Goal: Task Accomplishment & Management: Complete application form

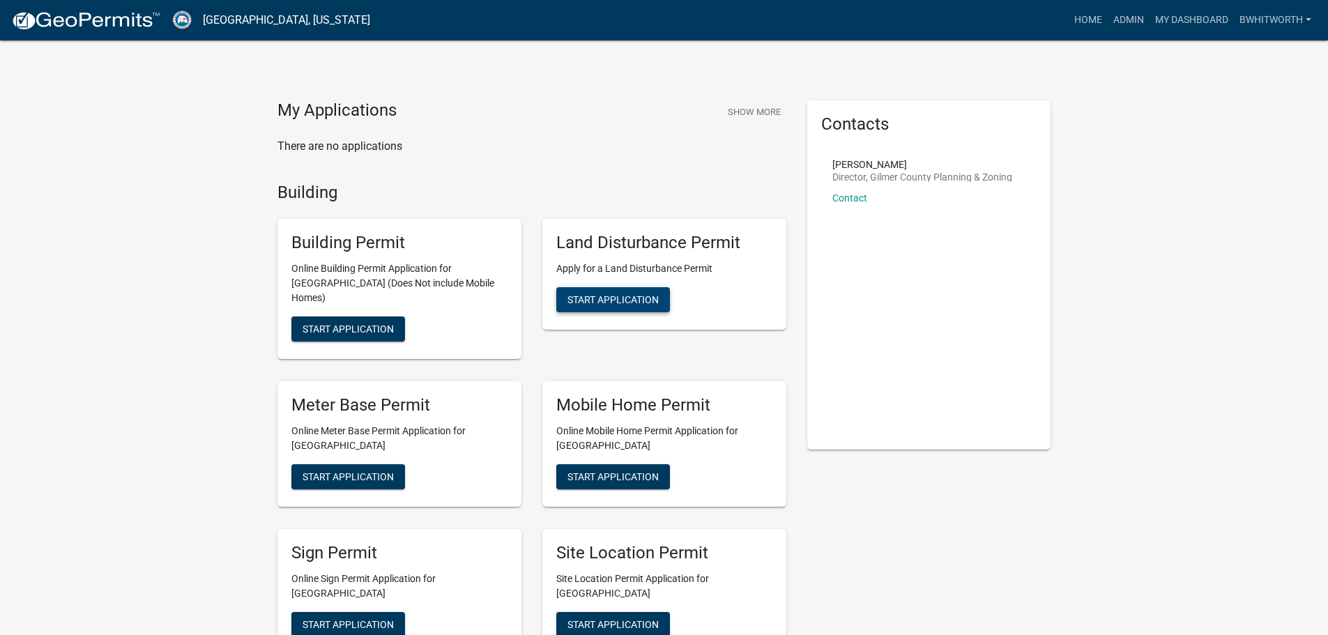
click at [600, 301] on span "Start Application" at bounding box center [612, 299] width 91 height 11
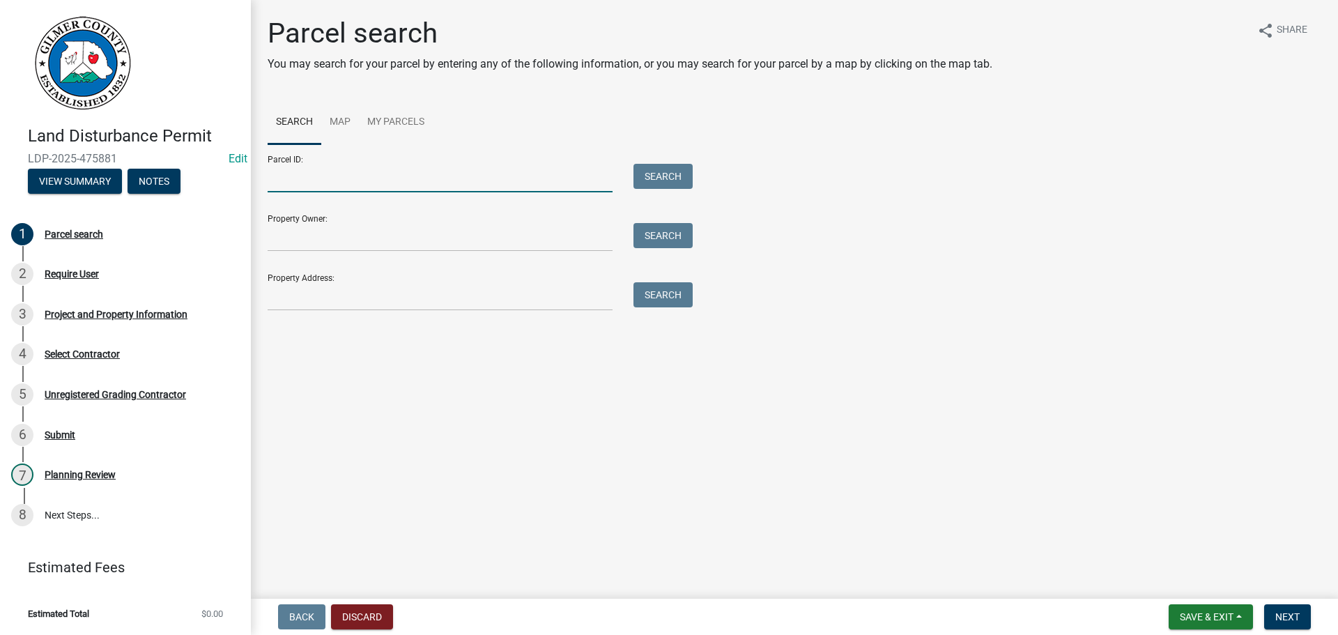
click at [417, 173] on input "Parcel ID:" at bounding box center [440, 178] width 345 height 29
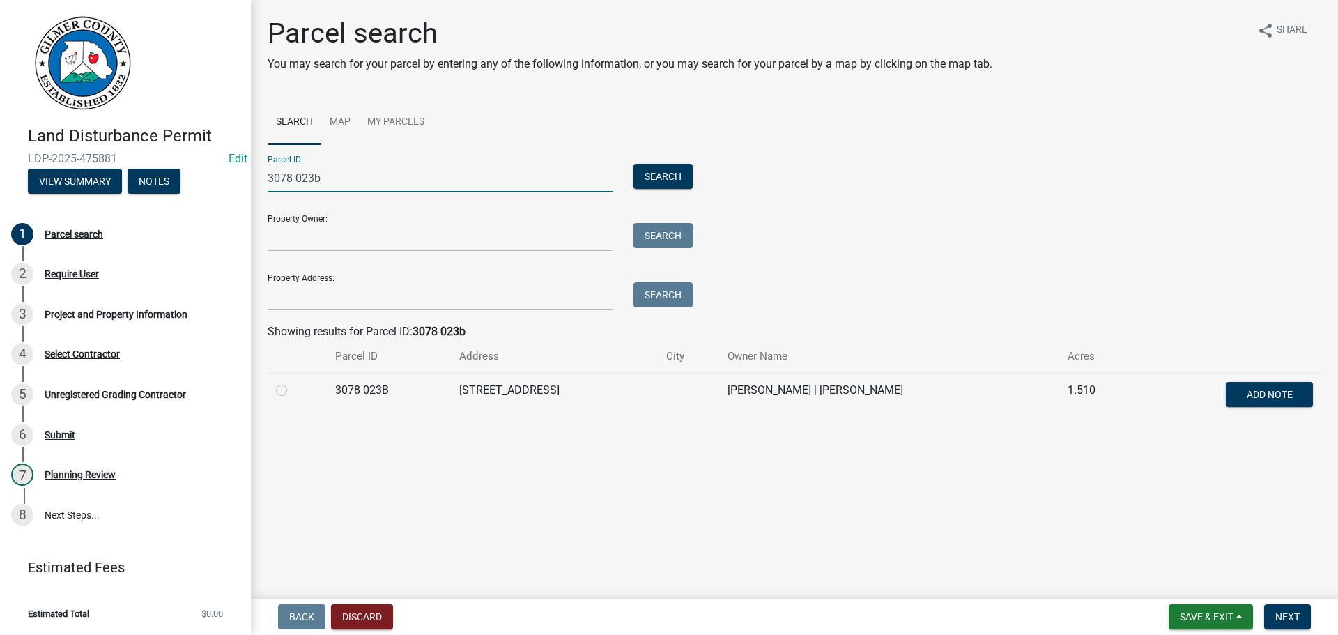
type input "3078 023b"
click at [293, 382] on label at bounding box center [293, 382] width 0 height 0
click at [293, 391] on 023B "radio" at bounding box center [297, 386] width 9 height 9
radio 023B "true"
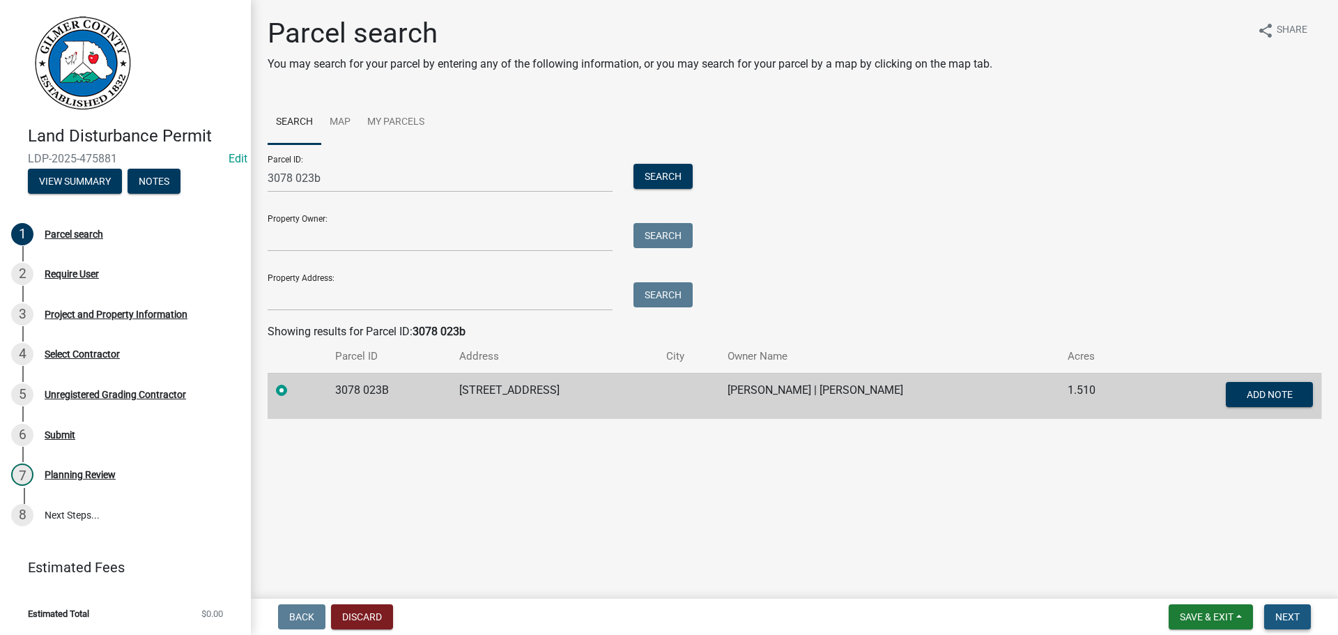
click at [1301, 615] on button "Next" at bounding box center [1287, 616] width 47 height 25
click at [1291, 615] on span "Next" at bounding box center [1287, 616] width 24 height 11
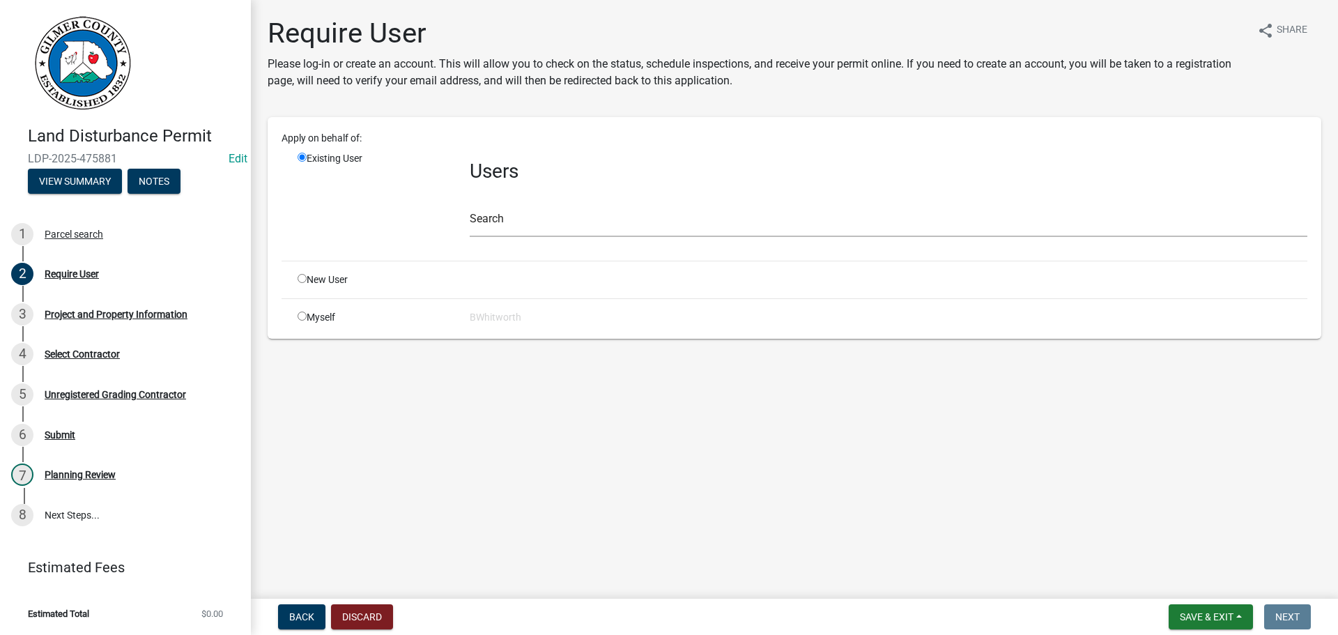
click at [300, 277] on input "radio" at bounding box center [302, 278] width 9 height 9
radio input "true"
radio input "false"
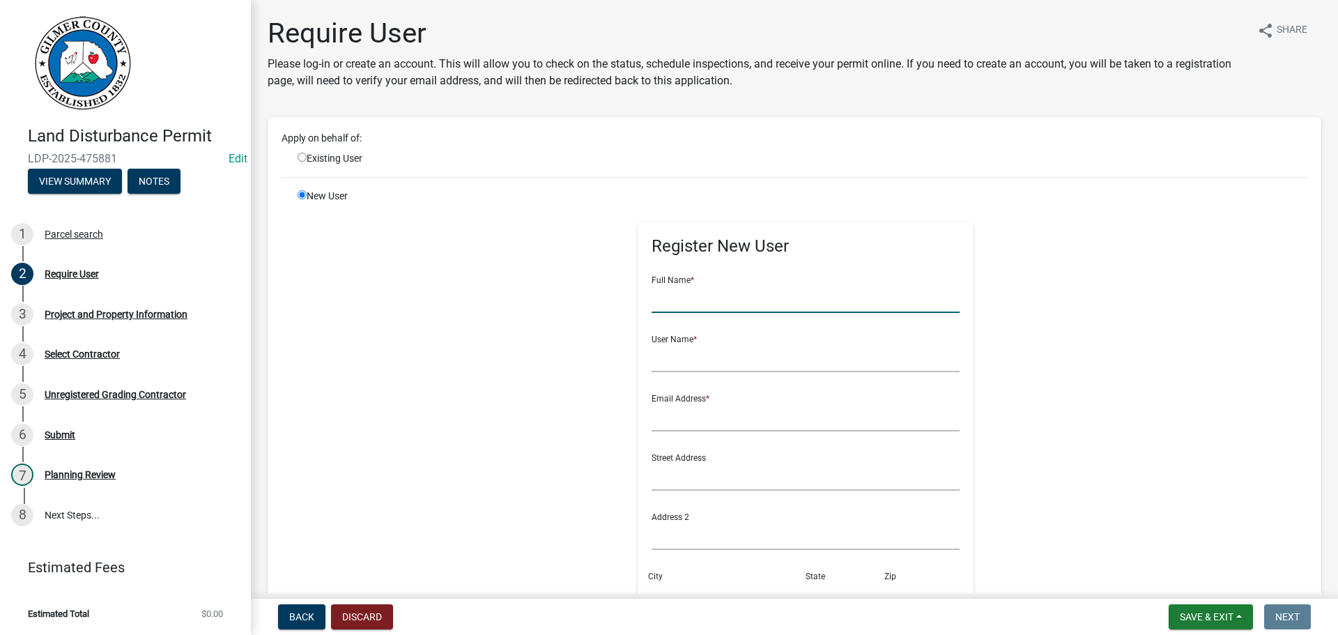
click at [676, 306] on input "text" at bounding box center [806, 298] width 309 height 29
type input "[PERSON_NAME]"
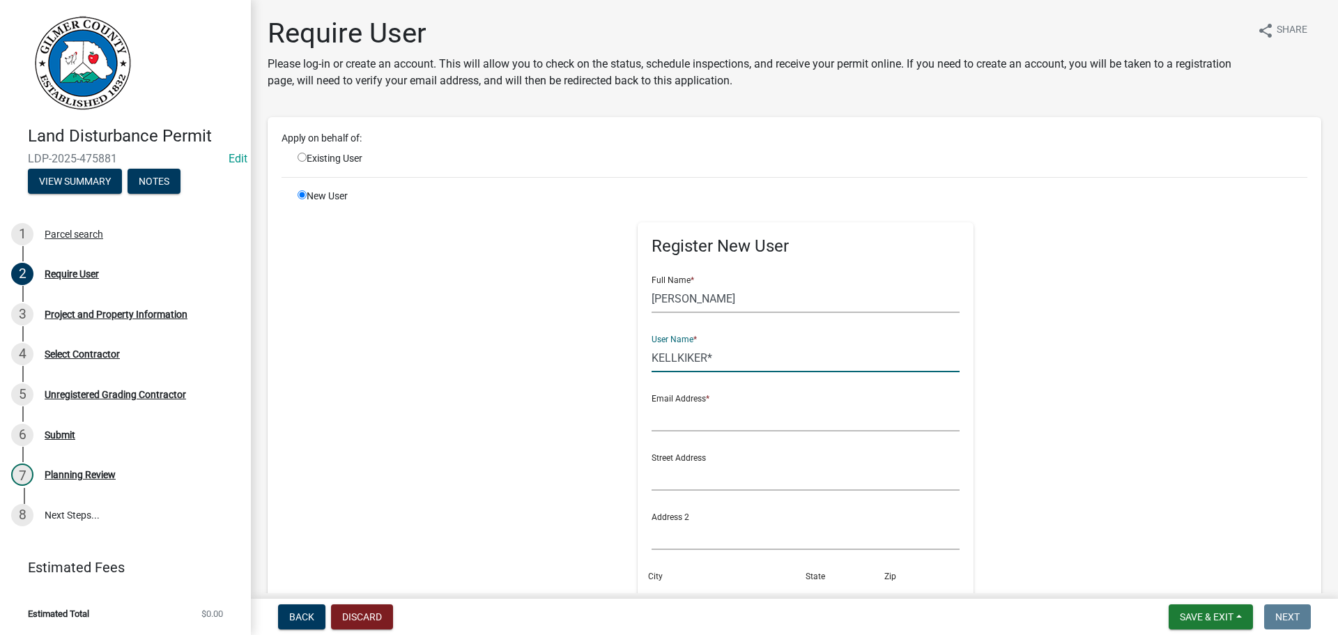
type input "KELLKIKER*"
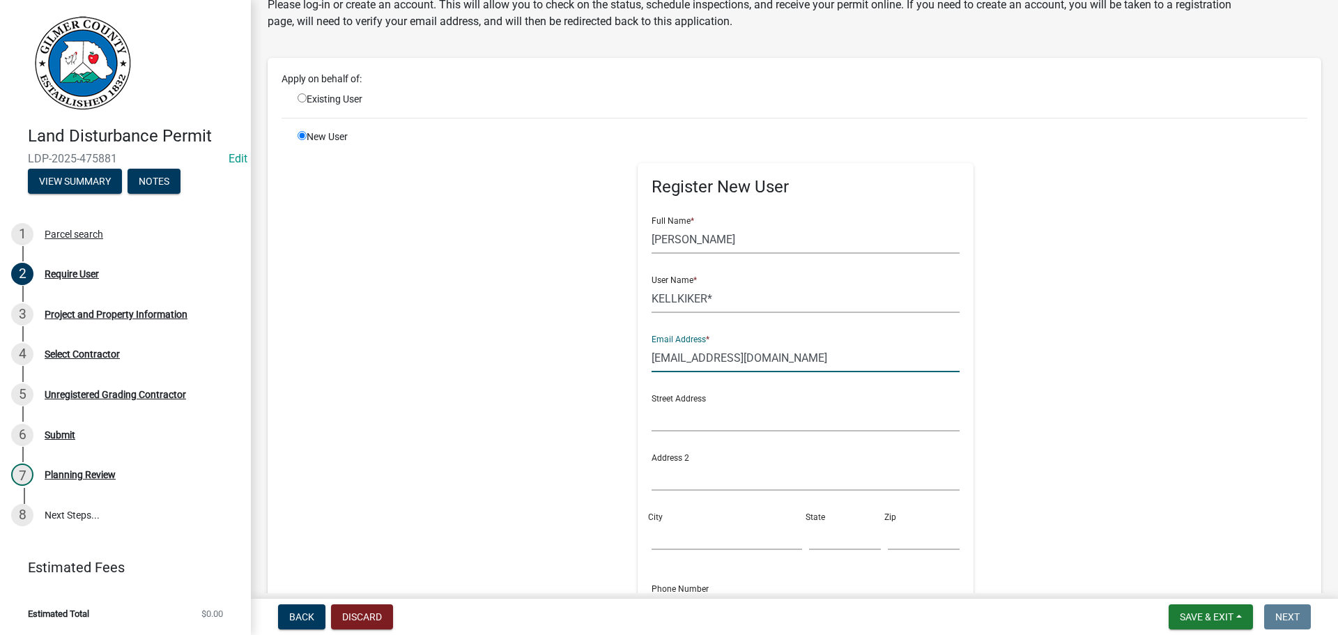
scroll to position [279, 0]
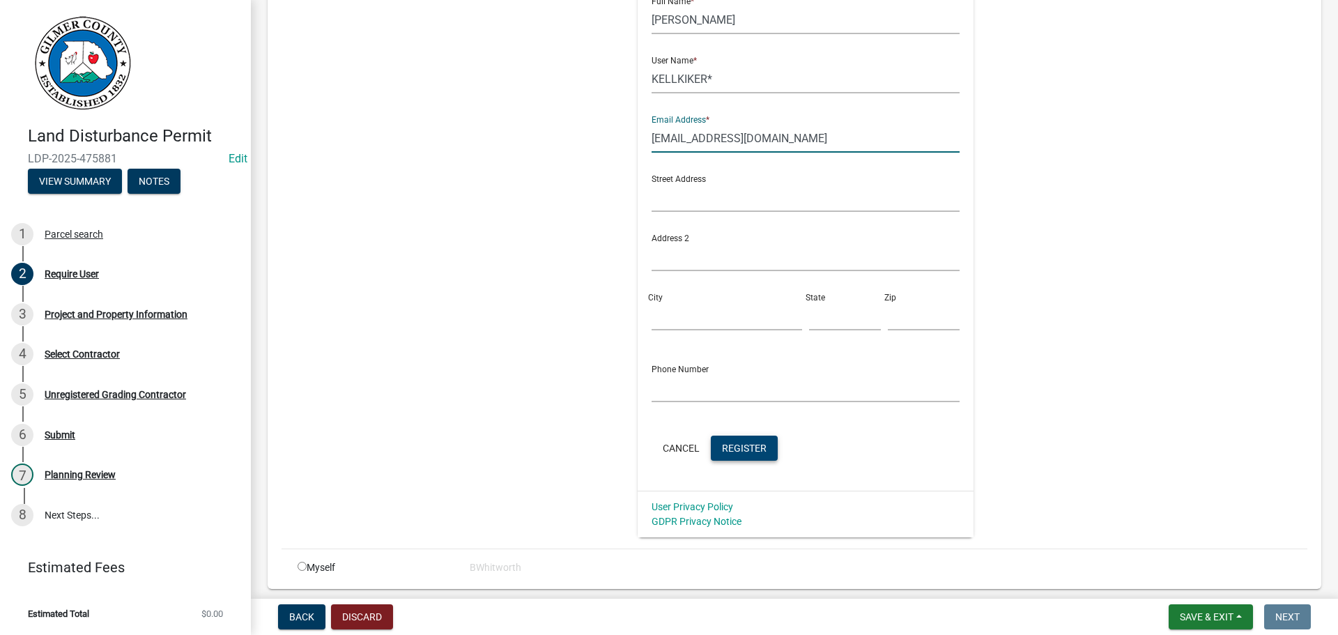
type input "[EMAIL_ADDRESS][DOMAIN_NAME]"
click at [726, 443] on span "Register" at bounding box center [744, 447] width 45 height 11
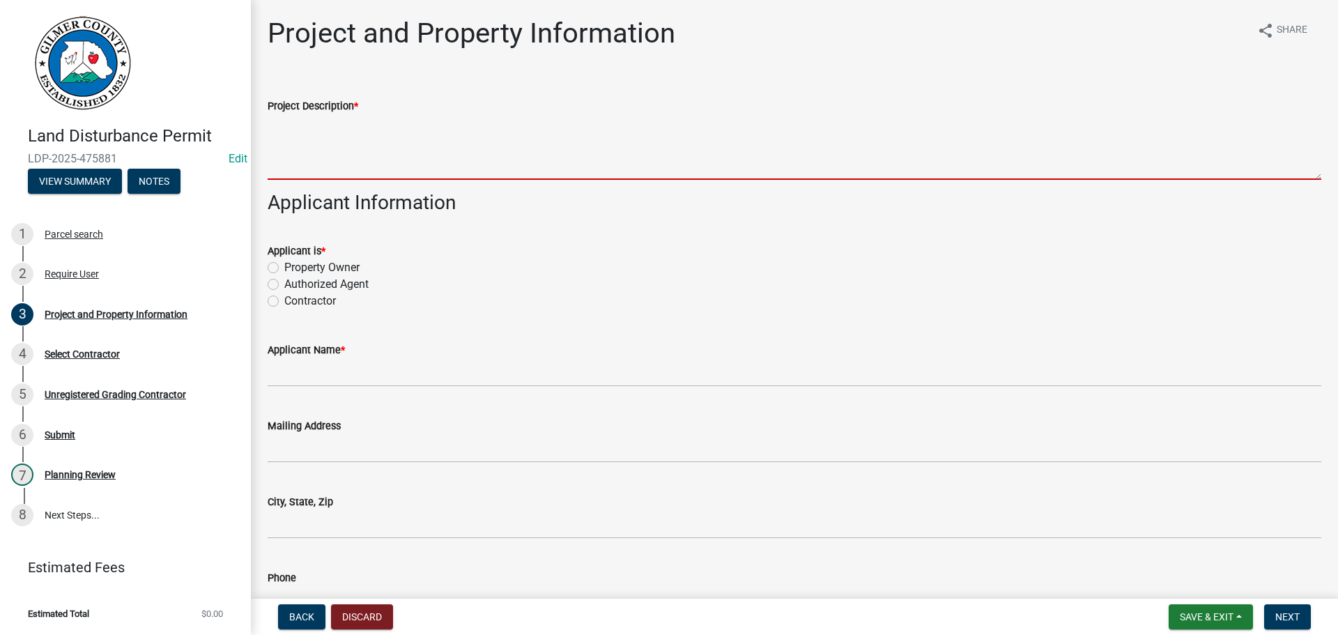
click at [632, 148] on textarea "Project Description *" at bounding box center [795, 147] width 1054 height 66
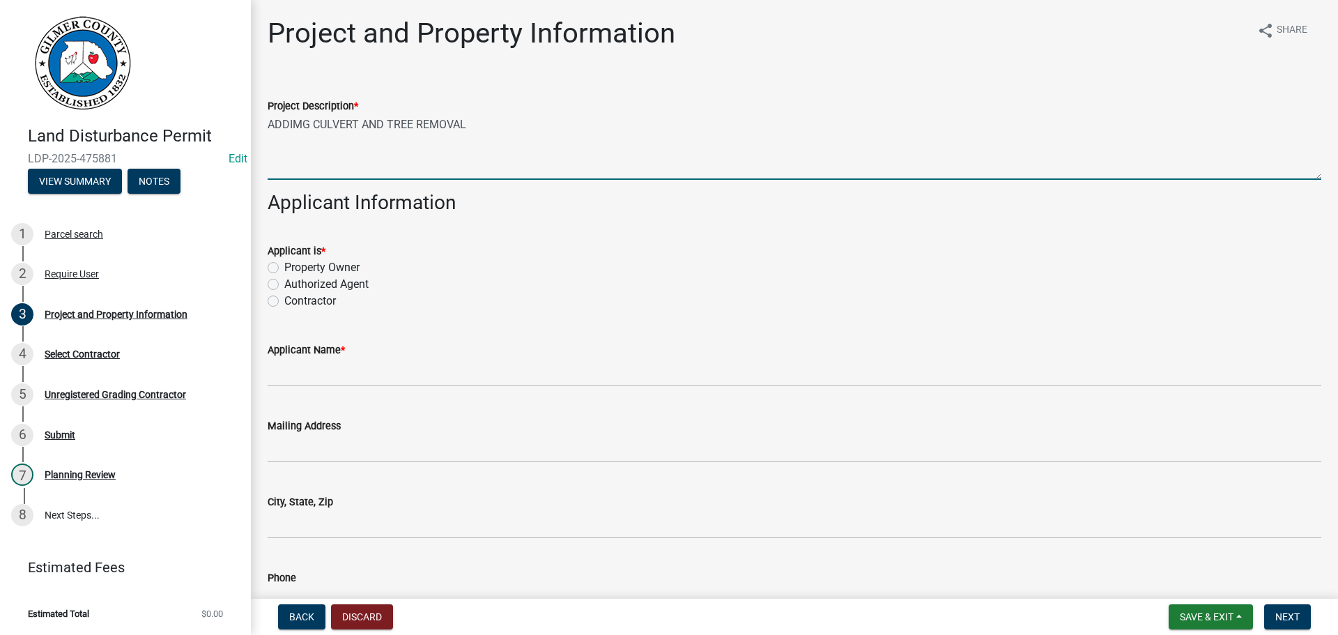
type textarea "ADDIMG CULVERT AND TREE REMOVAL"
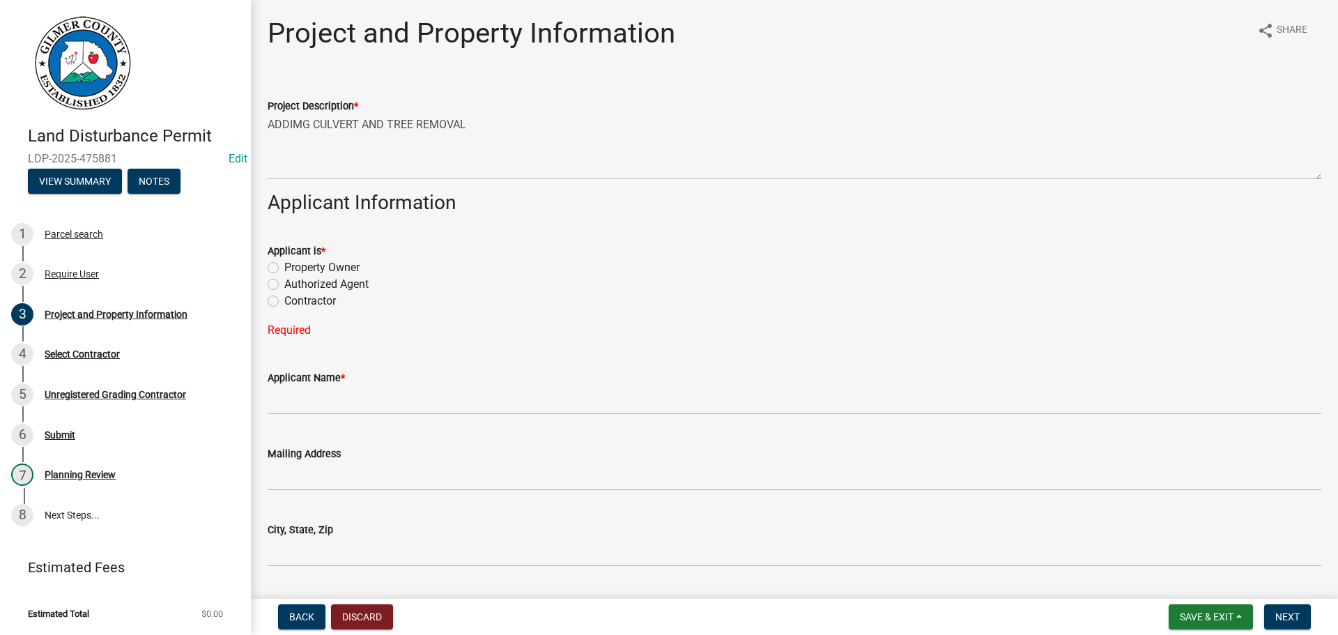
click at [284, 301] on label "Contractor" at bounding box center [310, 301] width 52 height 17
click at [284, 301] on input "Contractor" at bounding box center [288, 297] width 9 height 9
radio input "true"
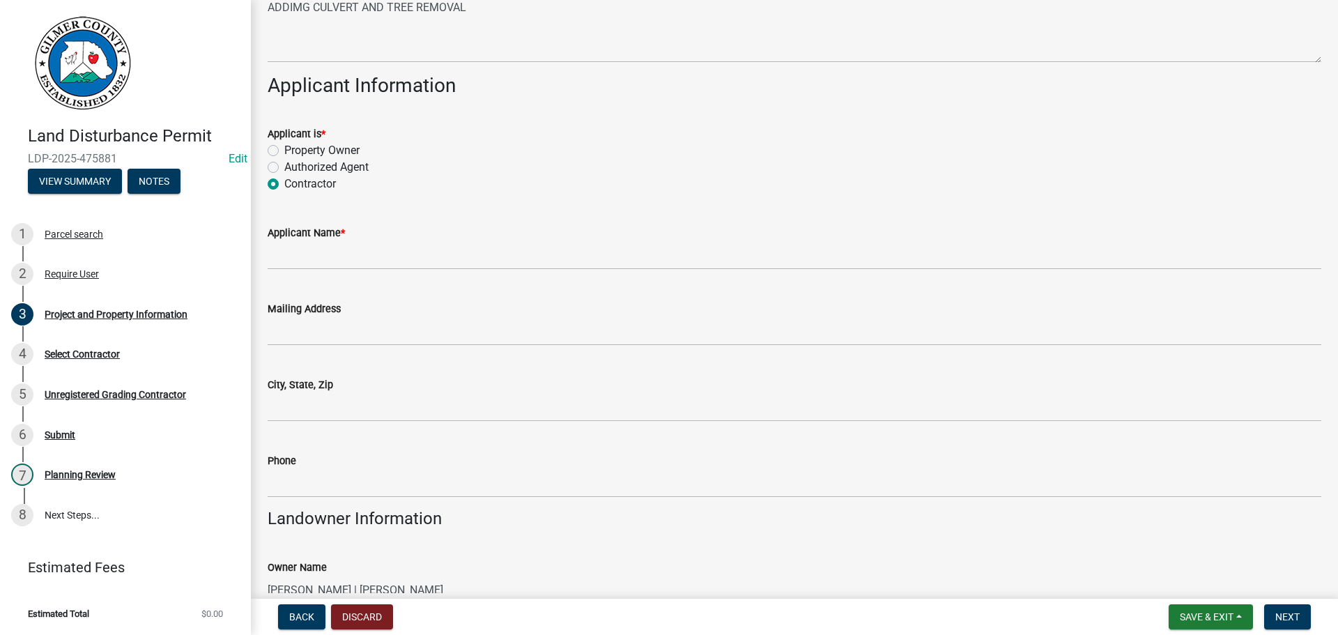
scroll to position [139, 0]
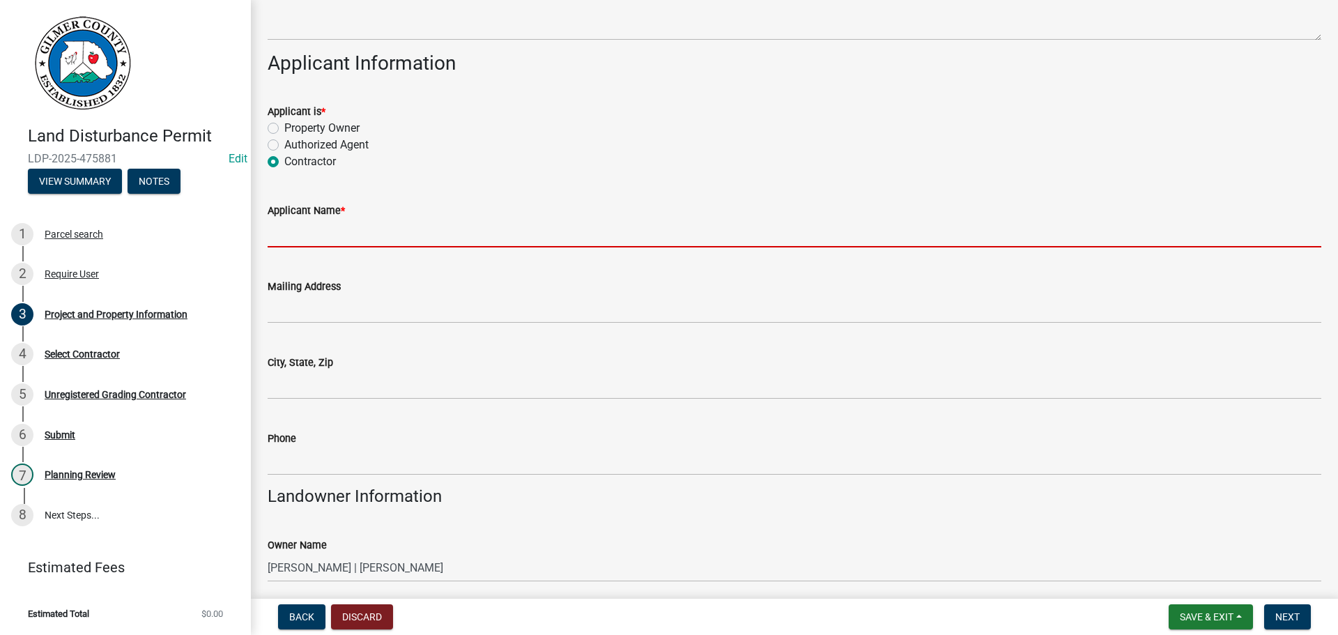
click at [355, 238] on input "Applicant Name *" at bounding box center [795, 233] width 1054 height 29
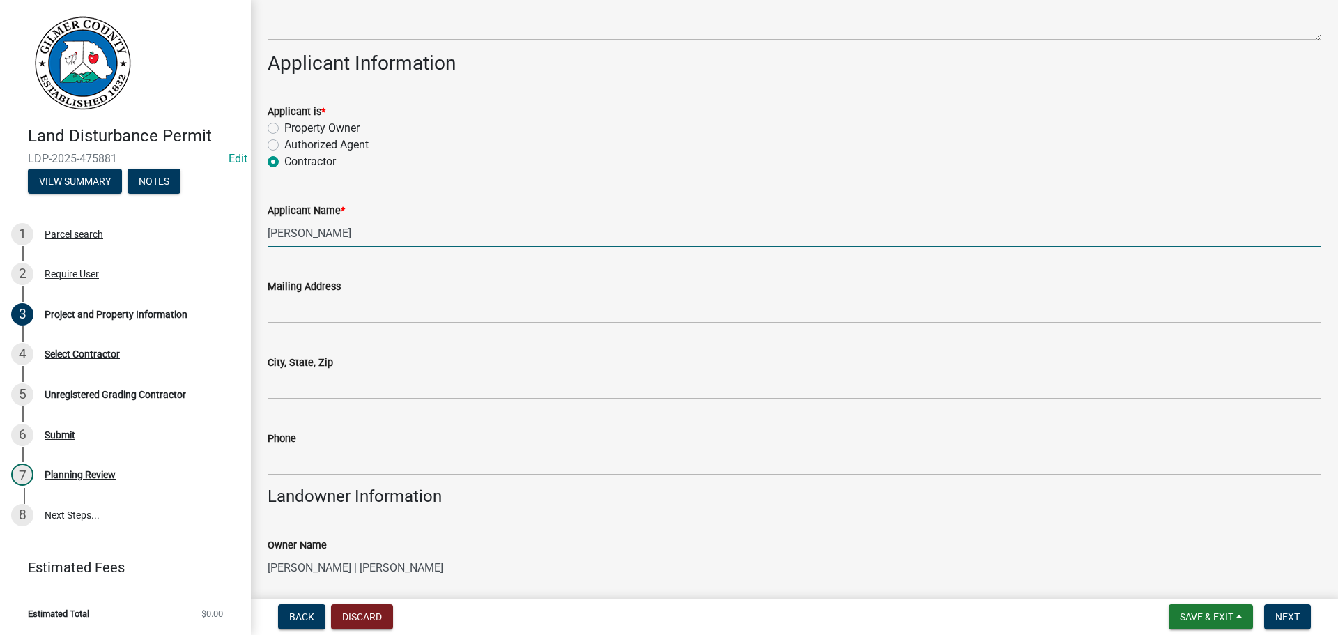
type input "[PERSON_NAME]"
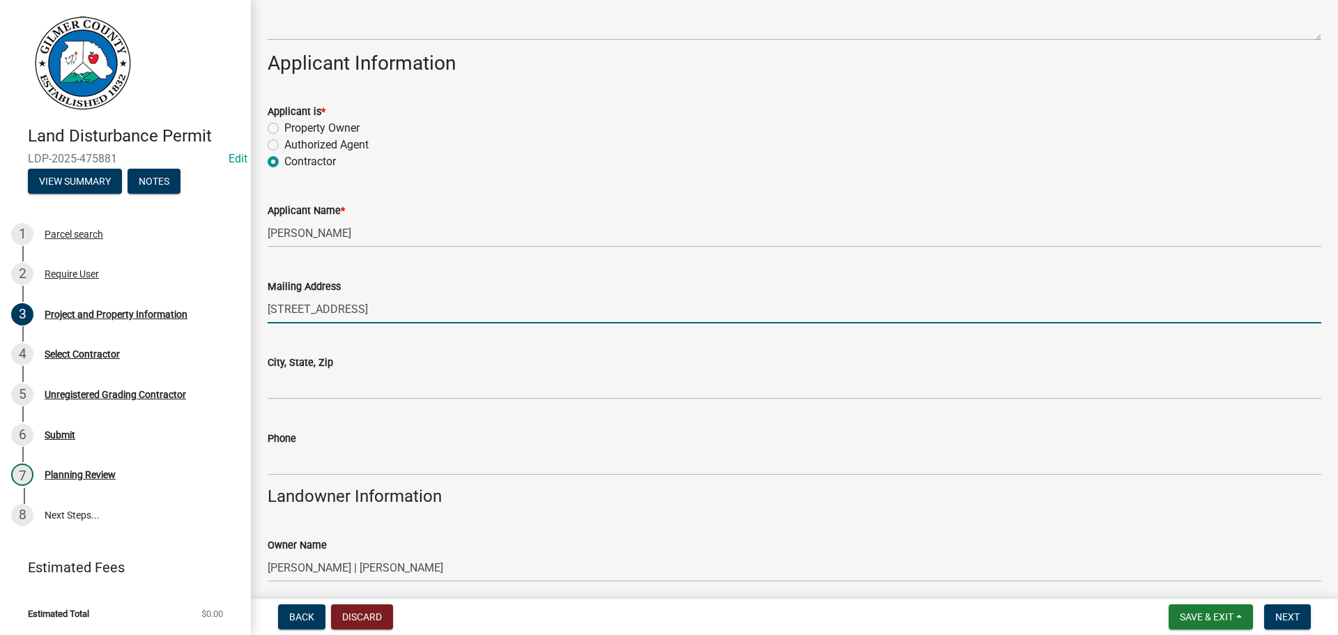
type input "[STREET_ADDRESS]"
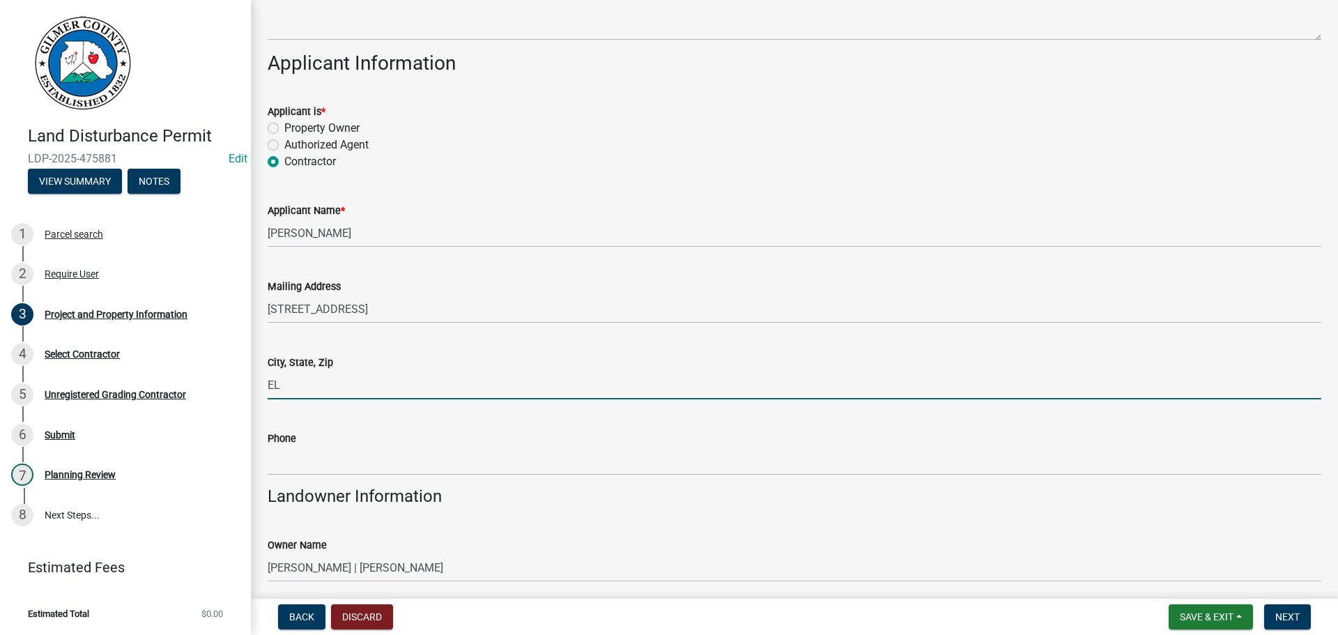
type input "Ellijay Ga 30540"
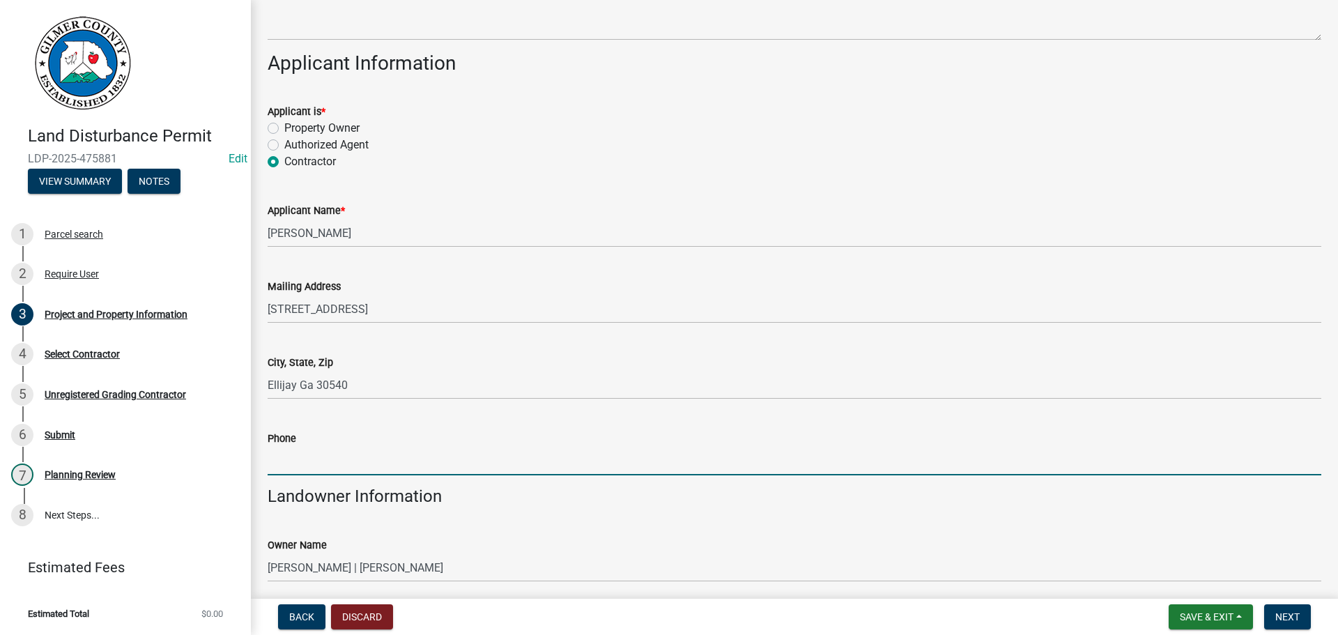
click at [352, 470] on input "Phone" at bounding box center [795, 461] width 1054 height 29
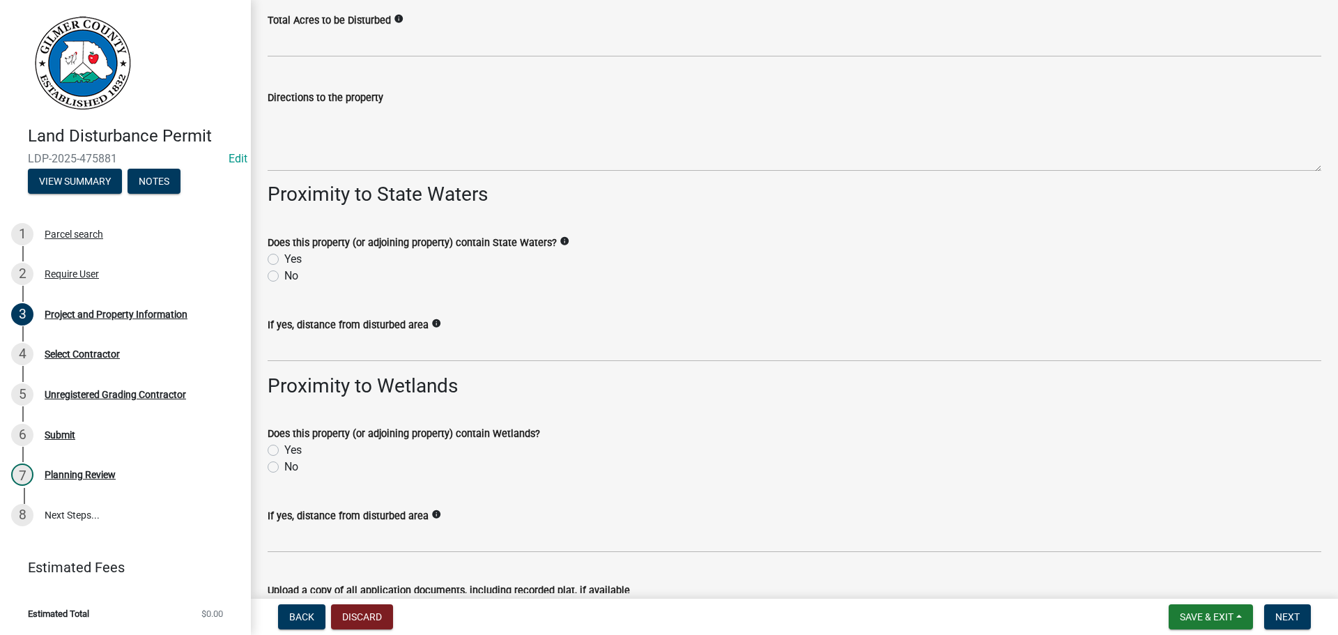
scroll to position [1898, 0]
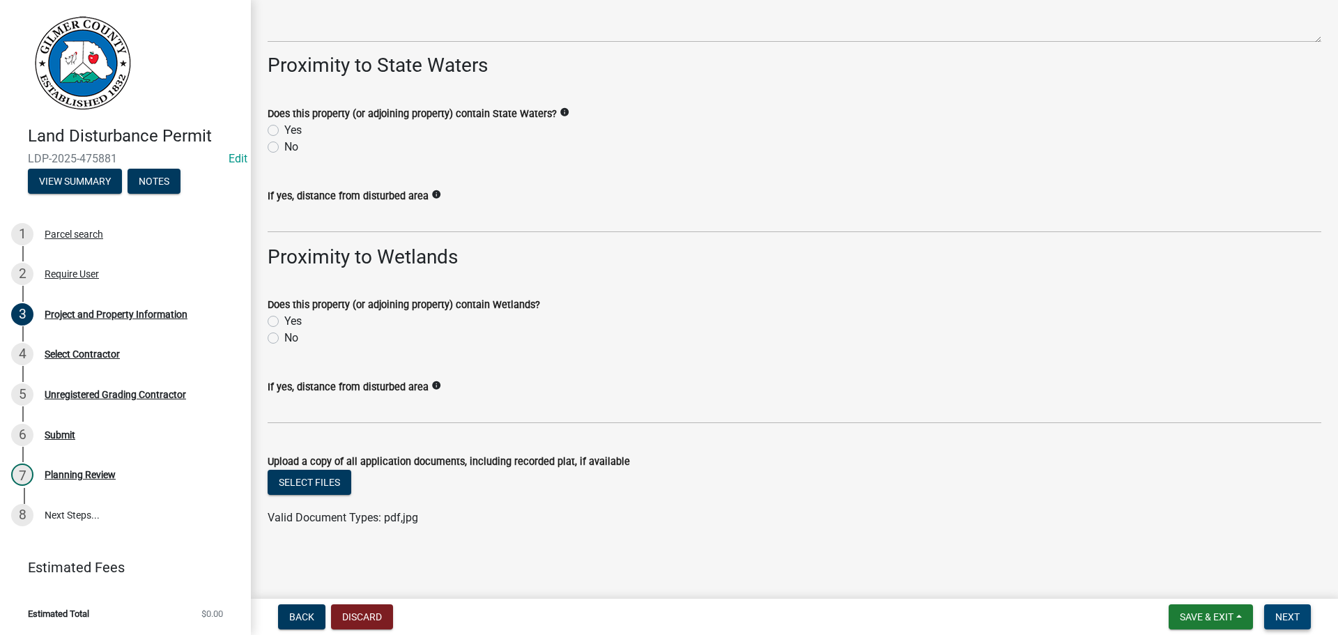
type input "[PHONE_NUMBER]"
click at [1286, 615] on span "Next" at bounding box center [1287, 616] width 24 height 11
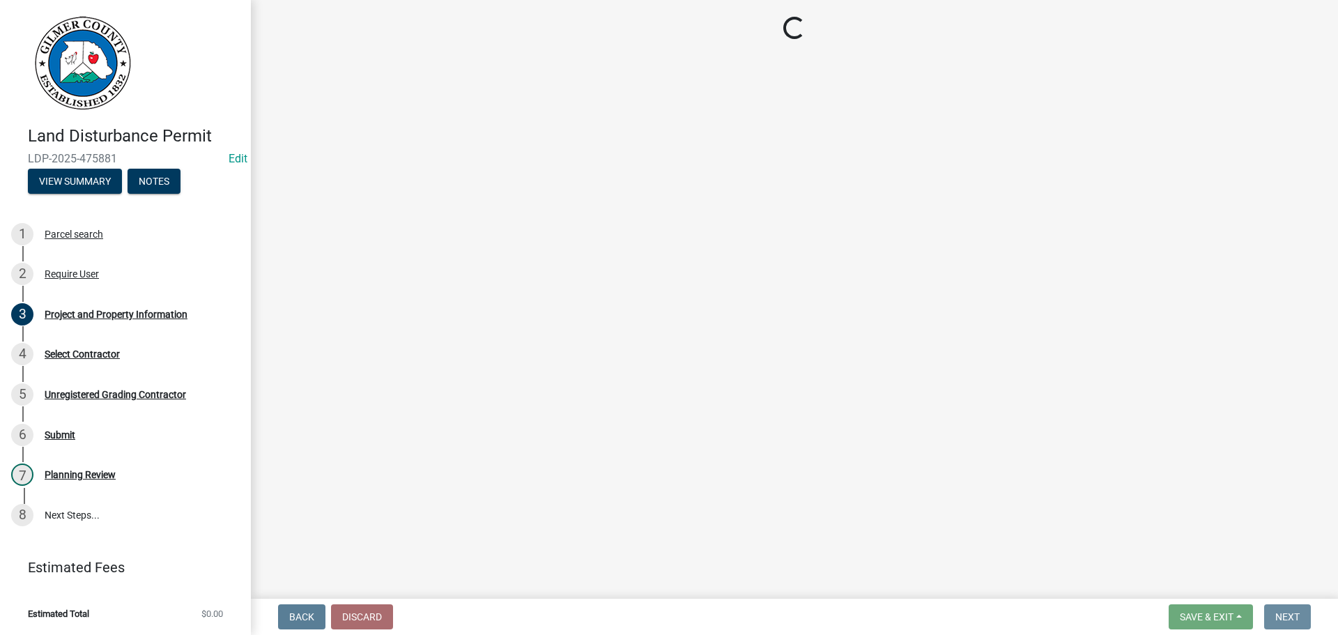
scroll to position [0, 0]
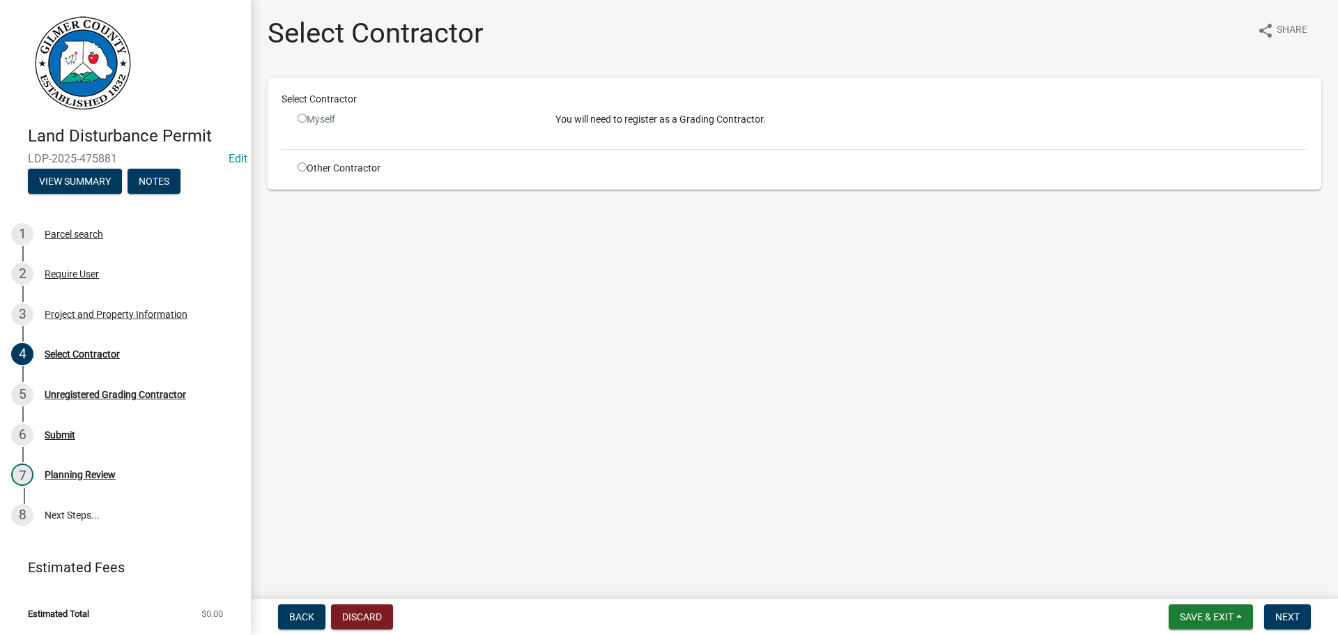
click at [300, 167] on input "radio" at bounding box center [302, 166] width 9 height 9
radio input "true"
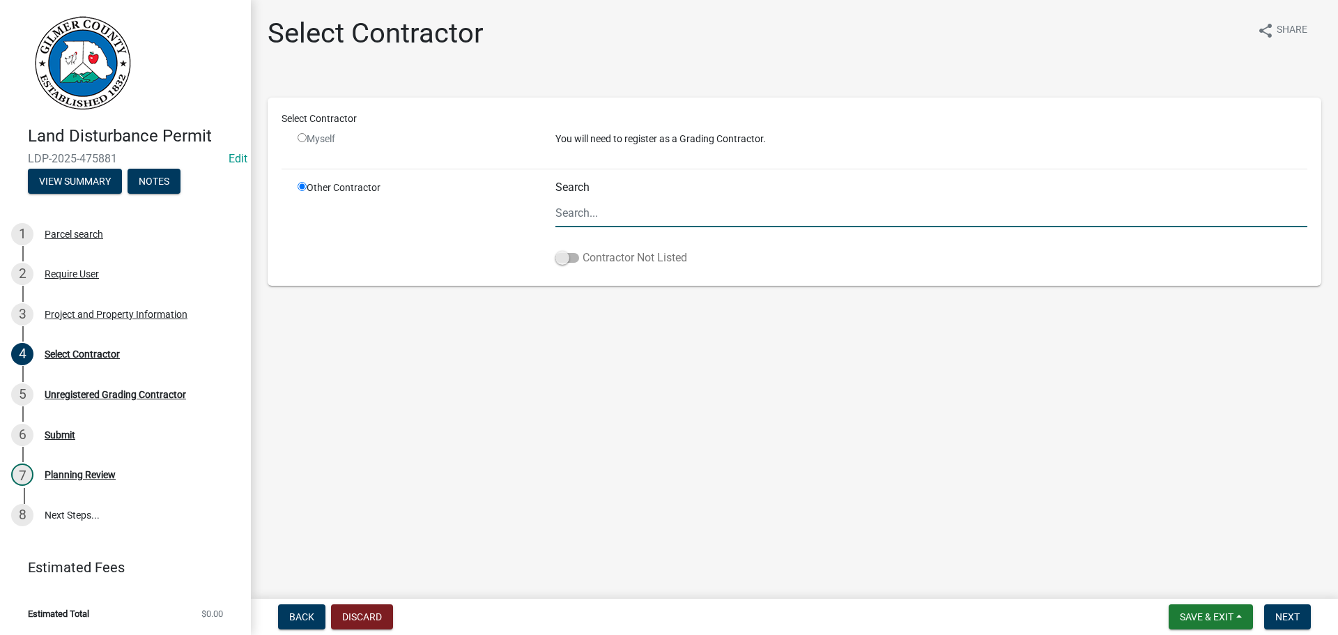
click at [560, 258] on span at bounding box center [567, 258] width 24 height 10
click at [583, 249] on input "Contractor Not Listed" at bounding box center [583, 249] width 0 height 0
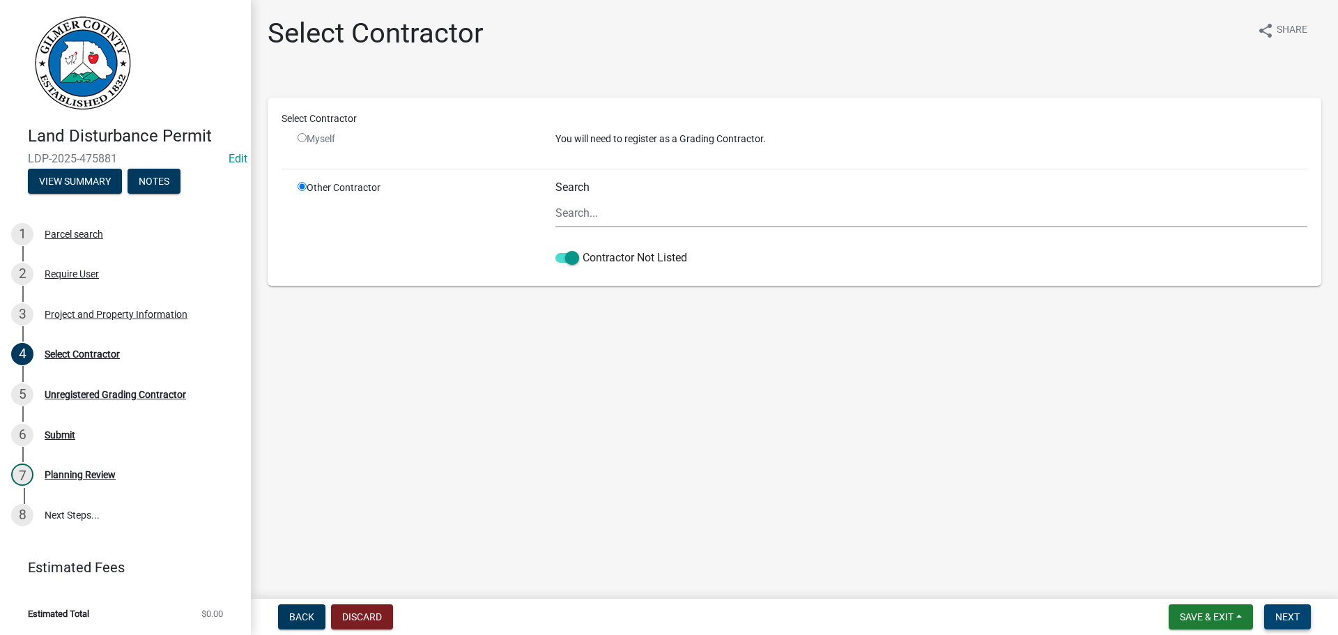
click at [1281, 617] on span "Next" at bounding box center [1287, 616] width 24 height 11
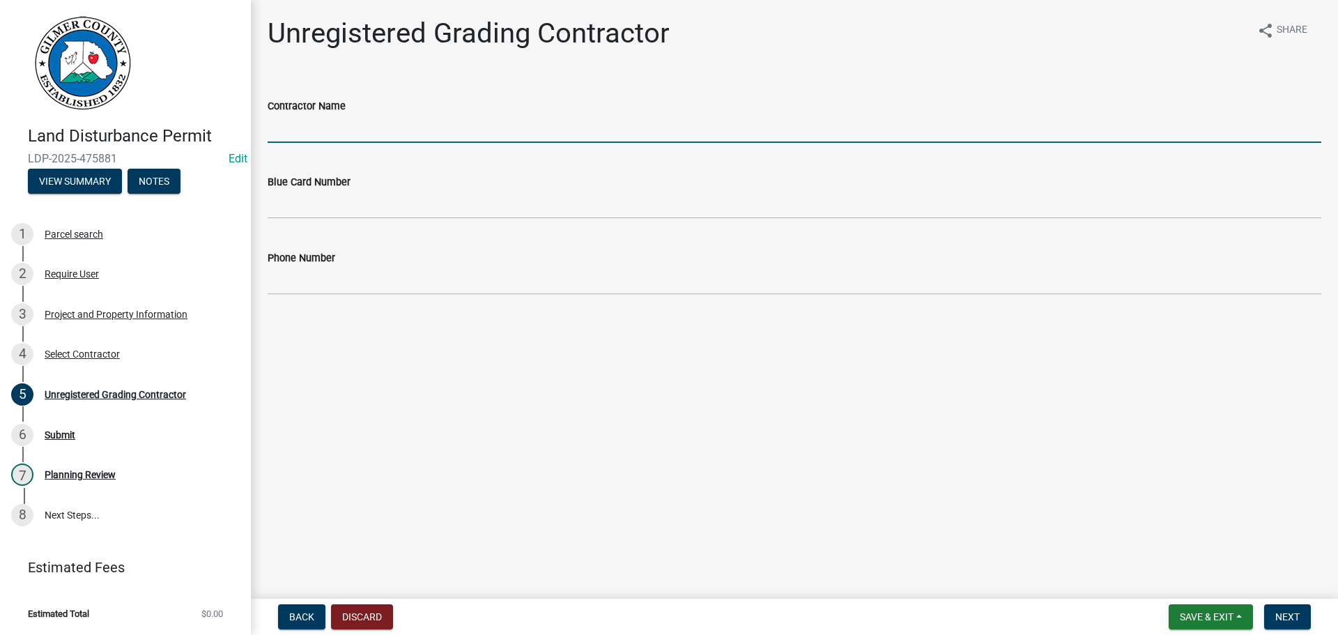
click at [487, 118] on input "Contractor Name" at bounding box center [795, 128] width 1054 height 29
type input "[PERSON_NAME]"
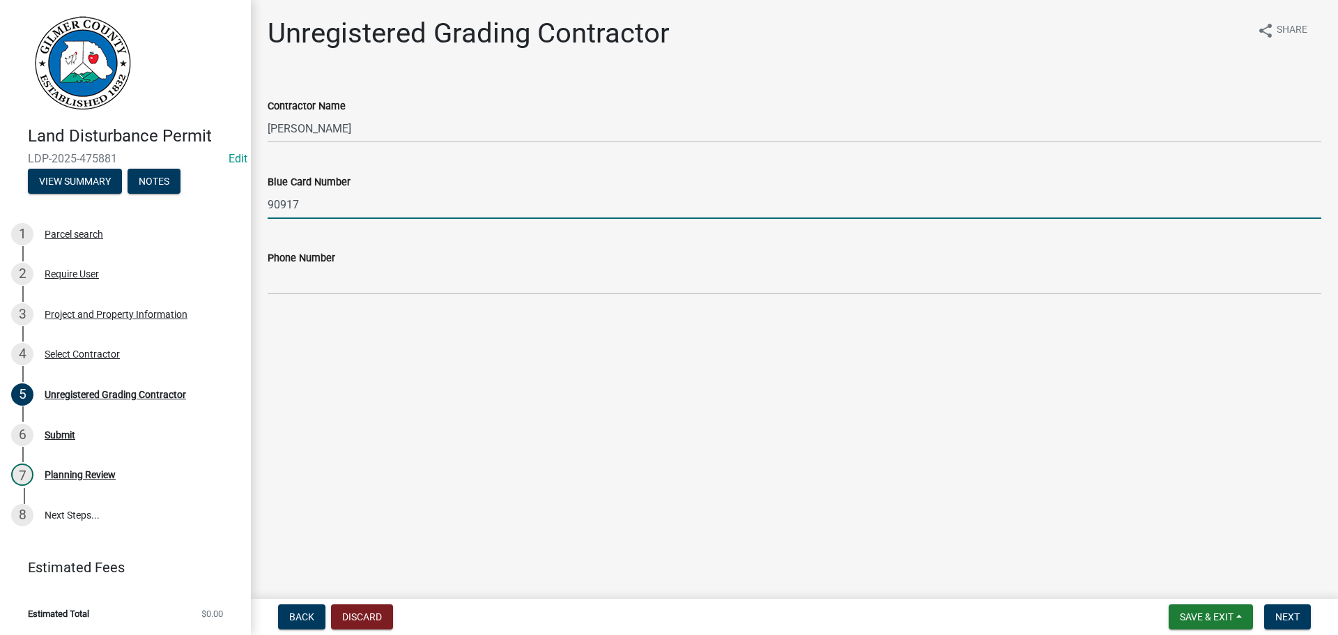
type input "90917"
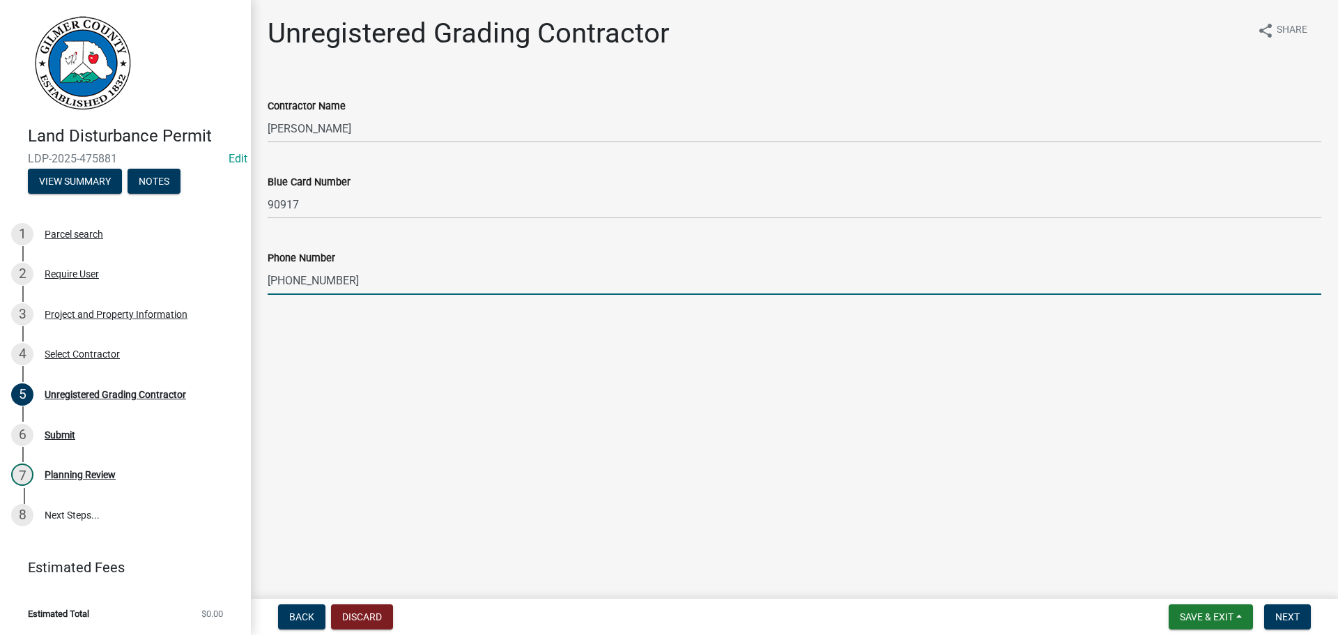
type input "[PHONE_NUMBER]"
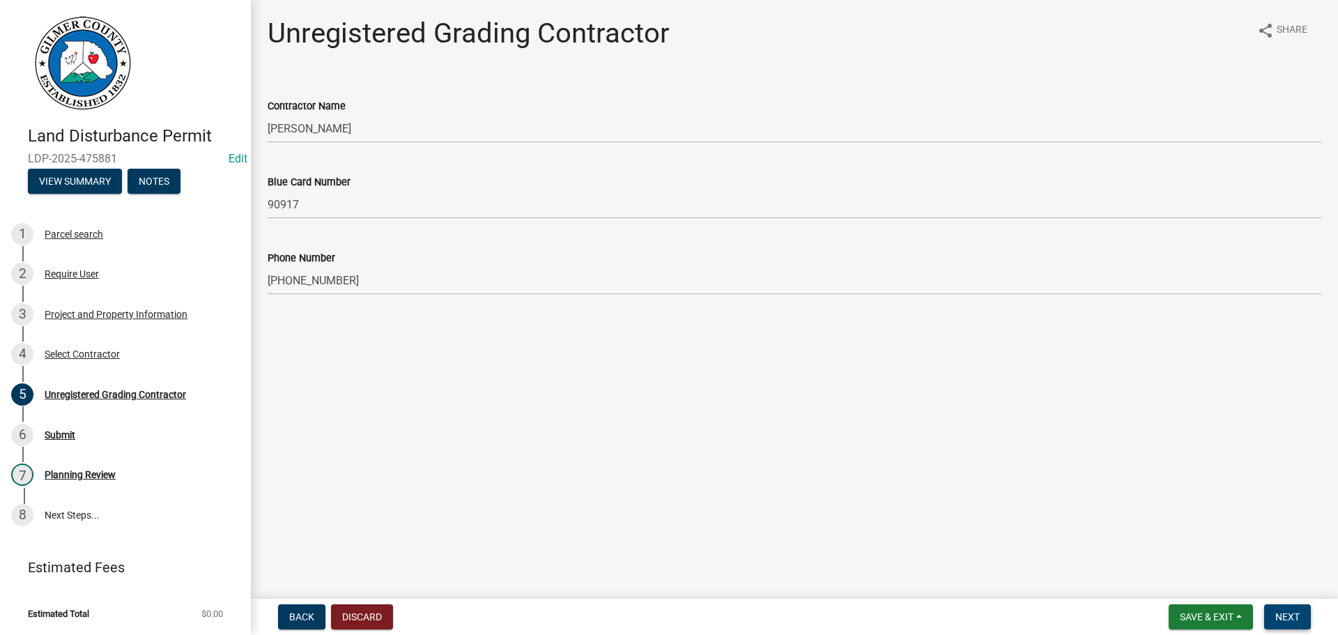
click at [1301, 612] on button "Next" at bounding box center [1287, 616] width 47 height 25
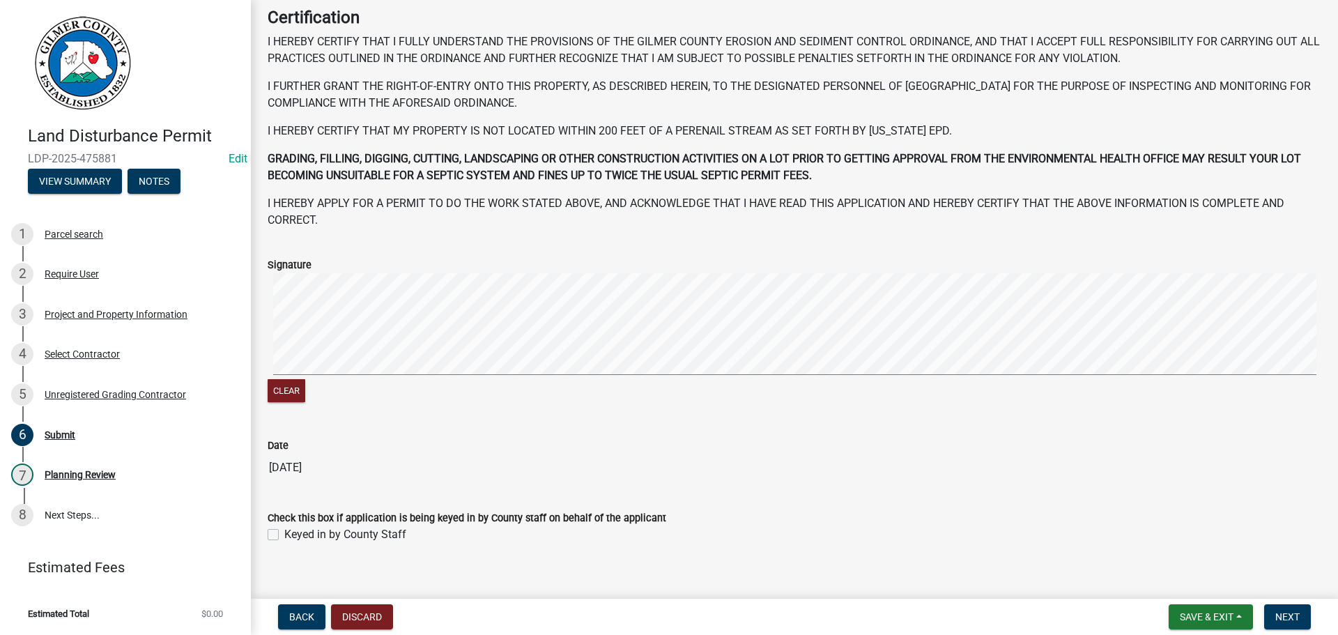
scroll to position [143, 0]
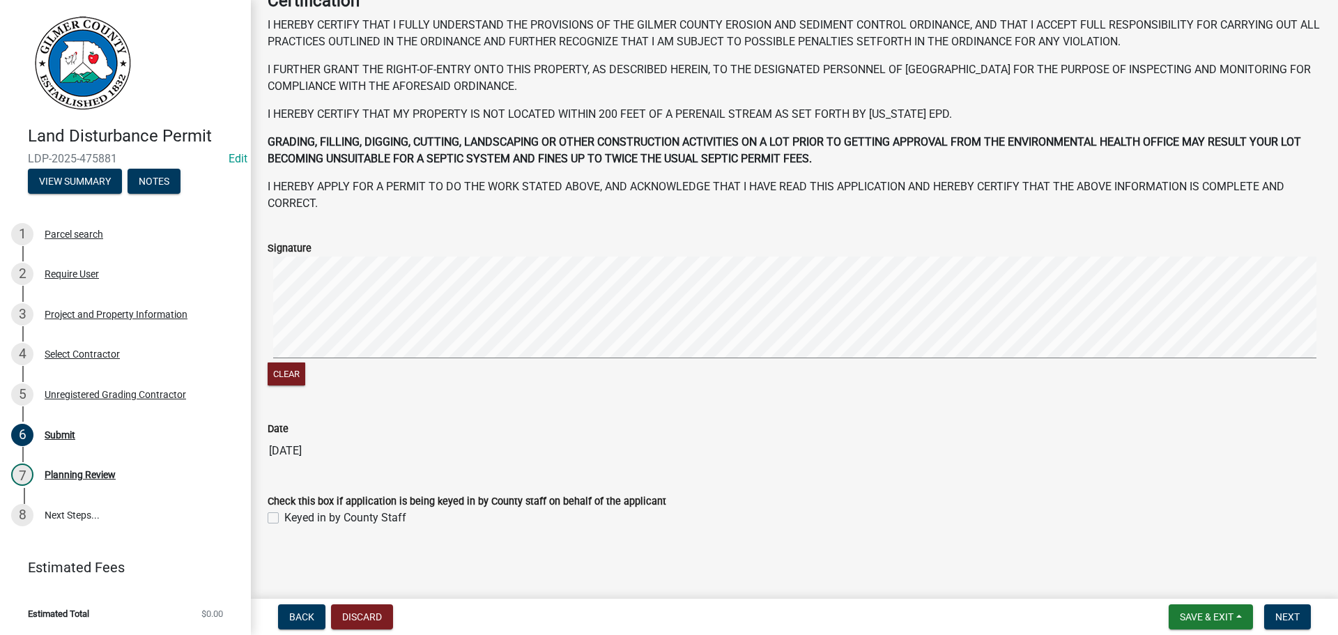
click at [284, 517] on label "Keyed in by County Staff" at bounding box center [345, 517] width 122 height 17
click at [284, 517] on input "Keyed in by County Staff" at bounding box center [288, 513] width 9 height 9
checkbox input "true"
click at [1292, 615] on span "Next" at bounding box center [1287, 616] width 24 height 11
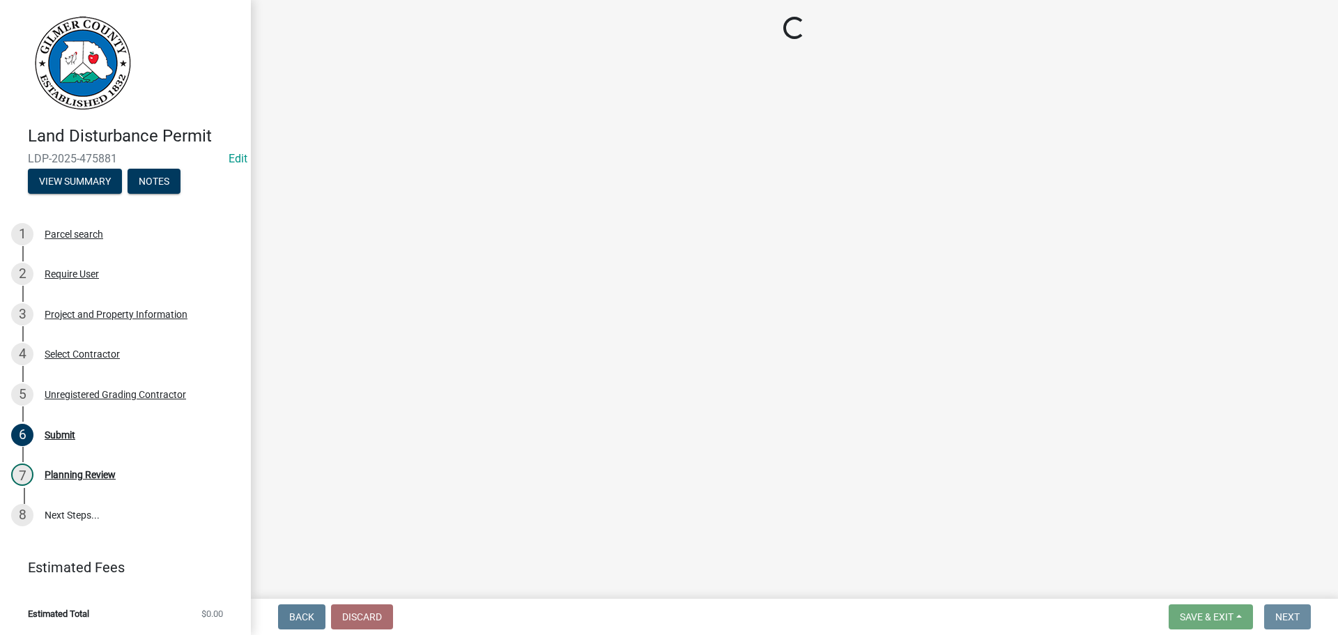
scroll to position [0, 0]
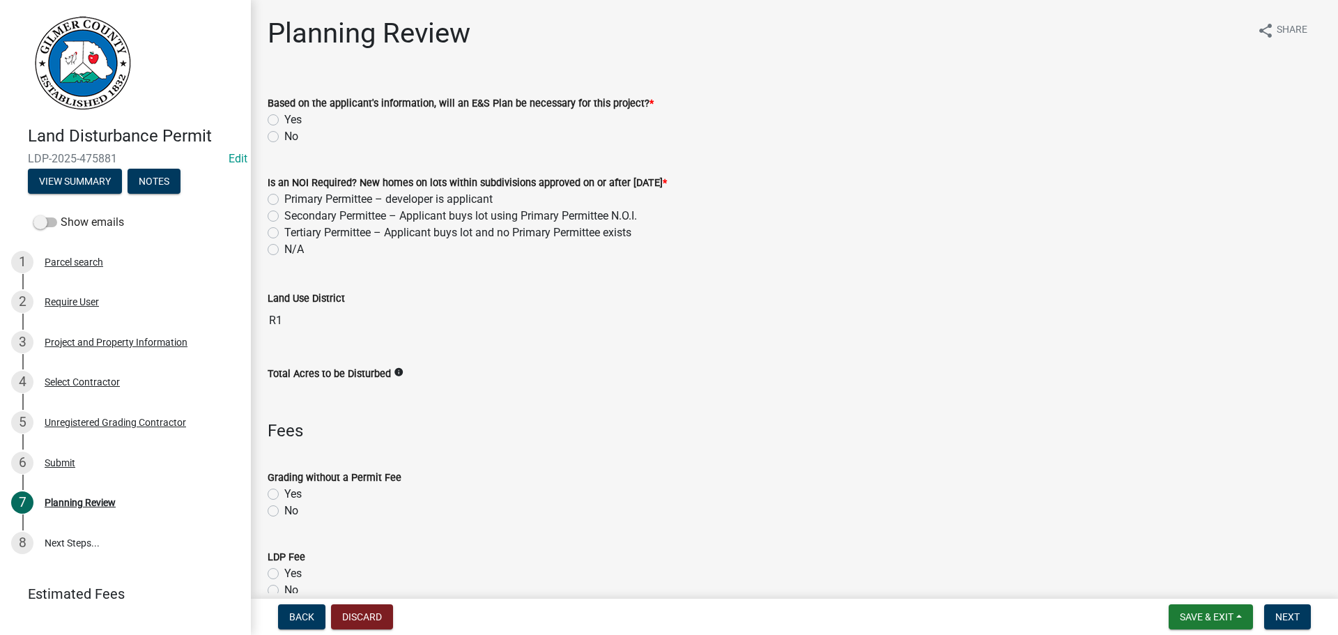
click at [284, 136] on label "No" at bounding box center [291, 136] width 14 height 17
click at [284, 136] on input "No" at bounding box center [288, 132] width 9 height 9
radio input "true"
click at [284, 249] on label "N/A" at bounding box center [294, 249] width 20 height 17
click at [284, 249] on input "N/A" at bounding box center [288, 245] width 9 height 9
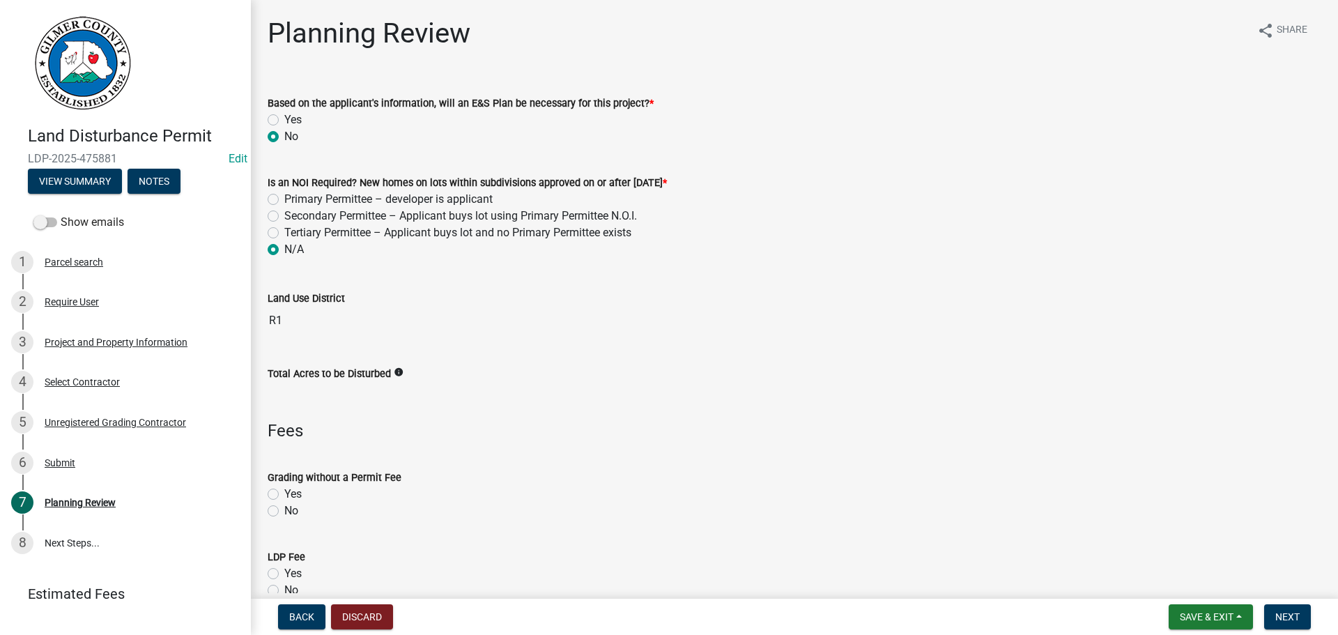
radio input "true"
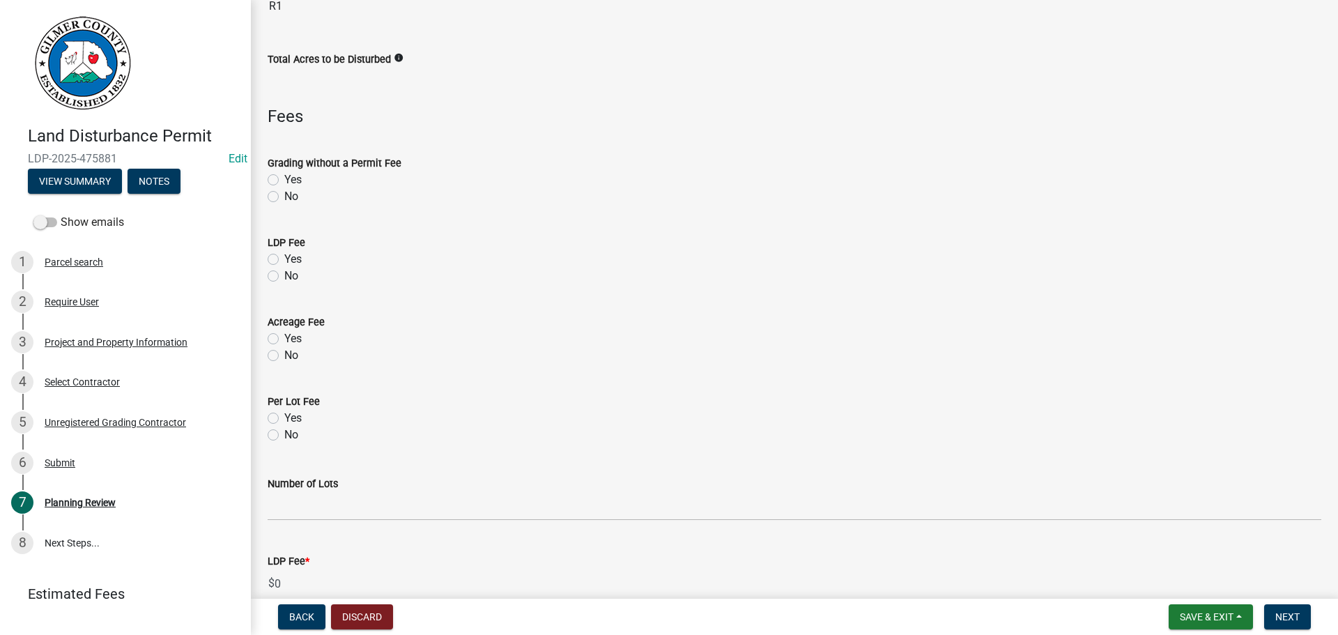
scroll to position [418, 0]
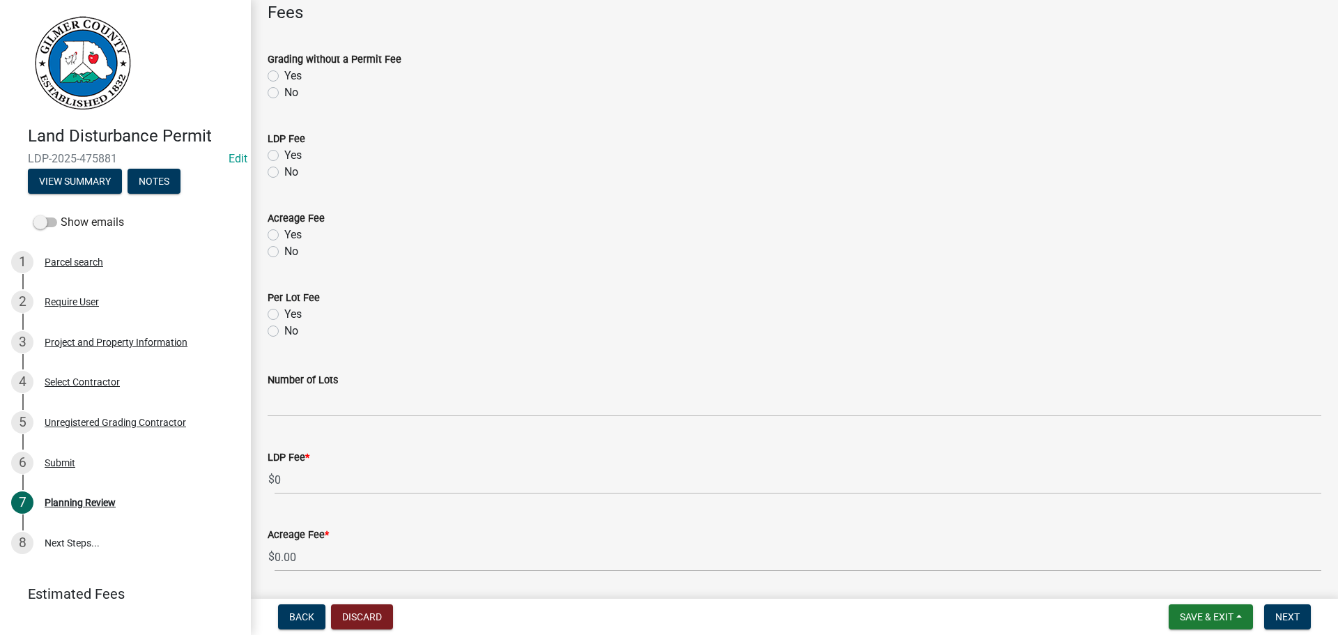
drag, startPoint x: 272, startPoint y: 158, endPoint x: 288, endPoint y: 163, distance: 16.1
click at [284, 158] on label "Yes" at bounding box center [292, 155] width 17 height 17
click at [284, 156] on input "Yes" at bounding box center [288, 151] width 9 height 9
radio input "true"
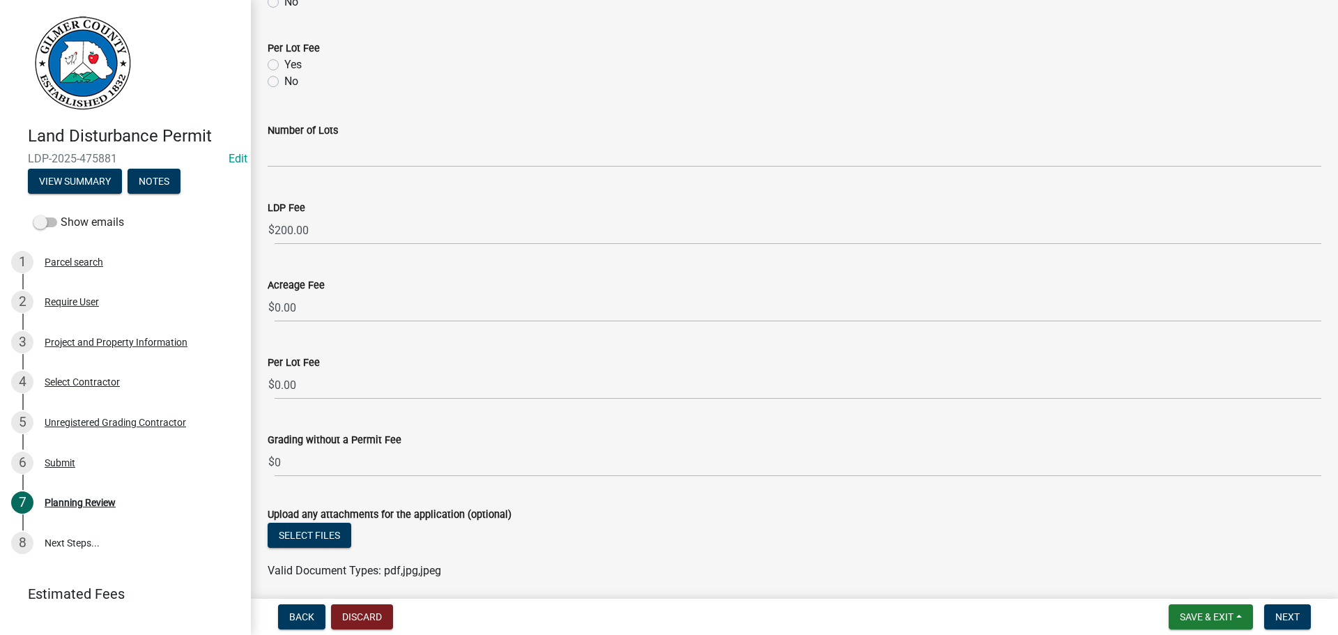
scroll to position [721, 0]
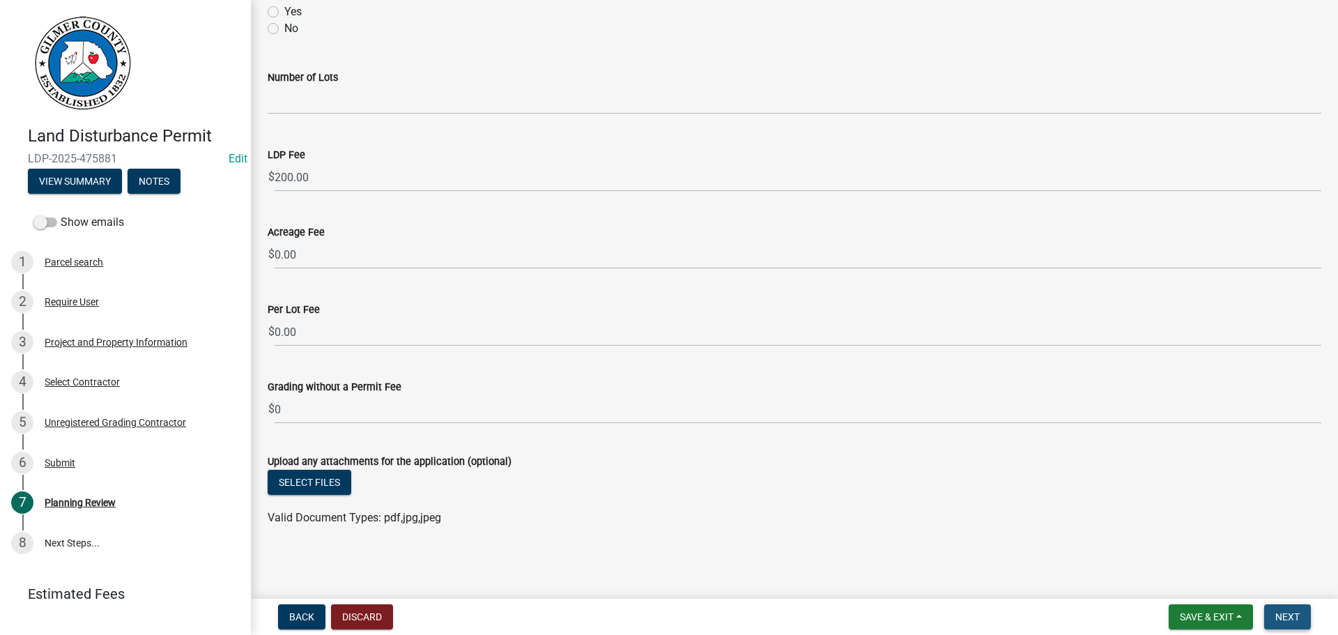
click at [1288, 618] on span "Next" at bounding box center [1287, 616] width 24 height 11
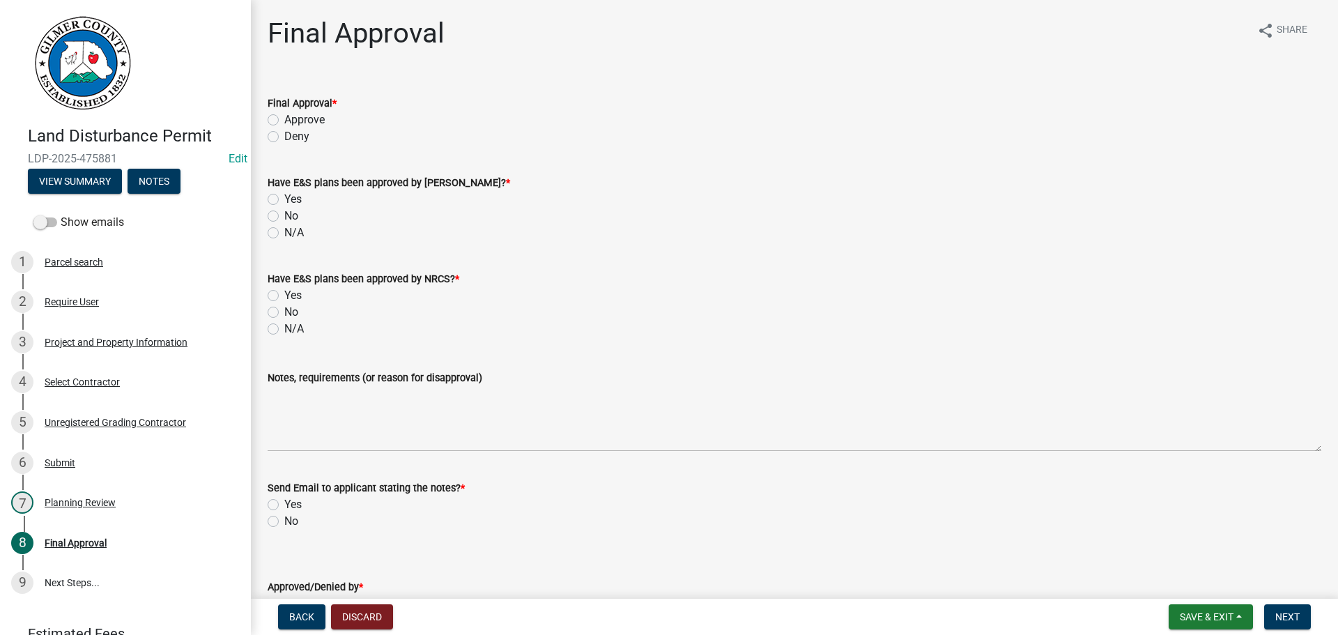
click at [284, 121] on label "Approve" at bounding box center [304, 119] width 40 height 17
click at [284, 121] on input "Approve" at bounding box center [288, 115] width 9 height 9
radio input "true"
click at [284, 233] on label "N/A" at bounding box center [294, 232] width 20 height 17
click at [284, 233] on input "N/A" at bounding box center [288, 228] width 9 height 9
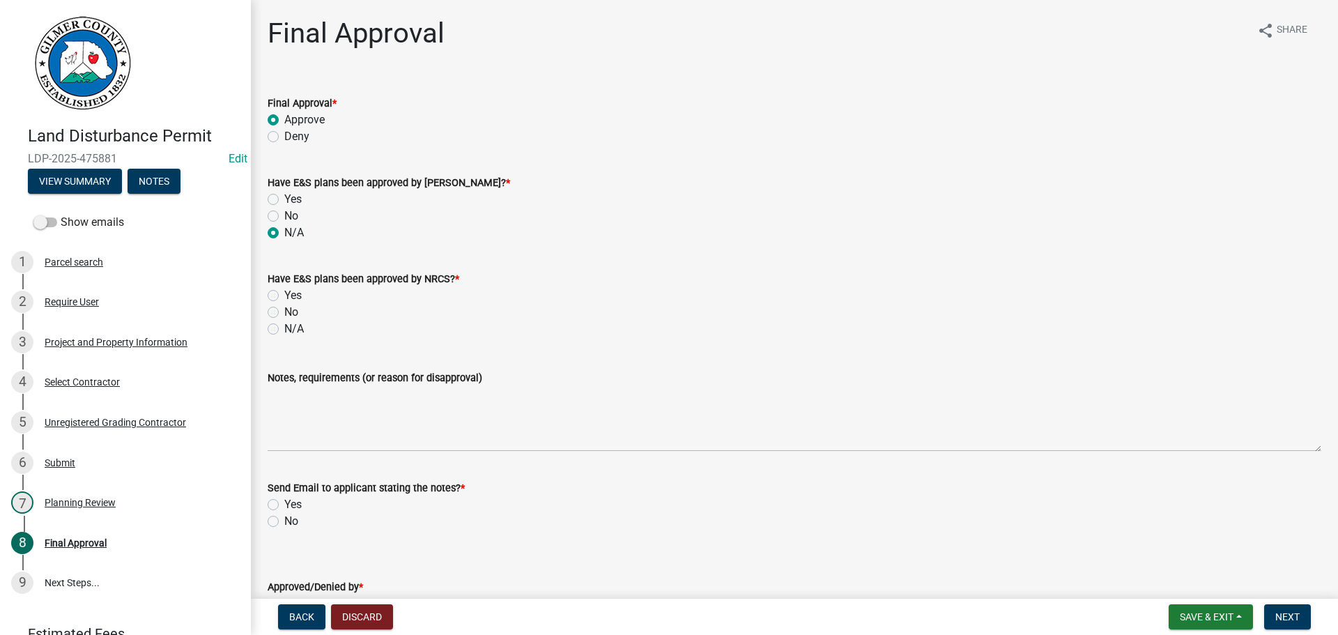
radio input "true"
click at [284, 331] on label "N/A" at bounding box center [294, 329] width 20 height 17
click at [284, 330] on input "N/A" at bounding box center [288, 325] width 9 height 9
radio input "true"
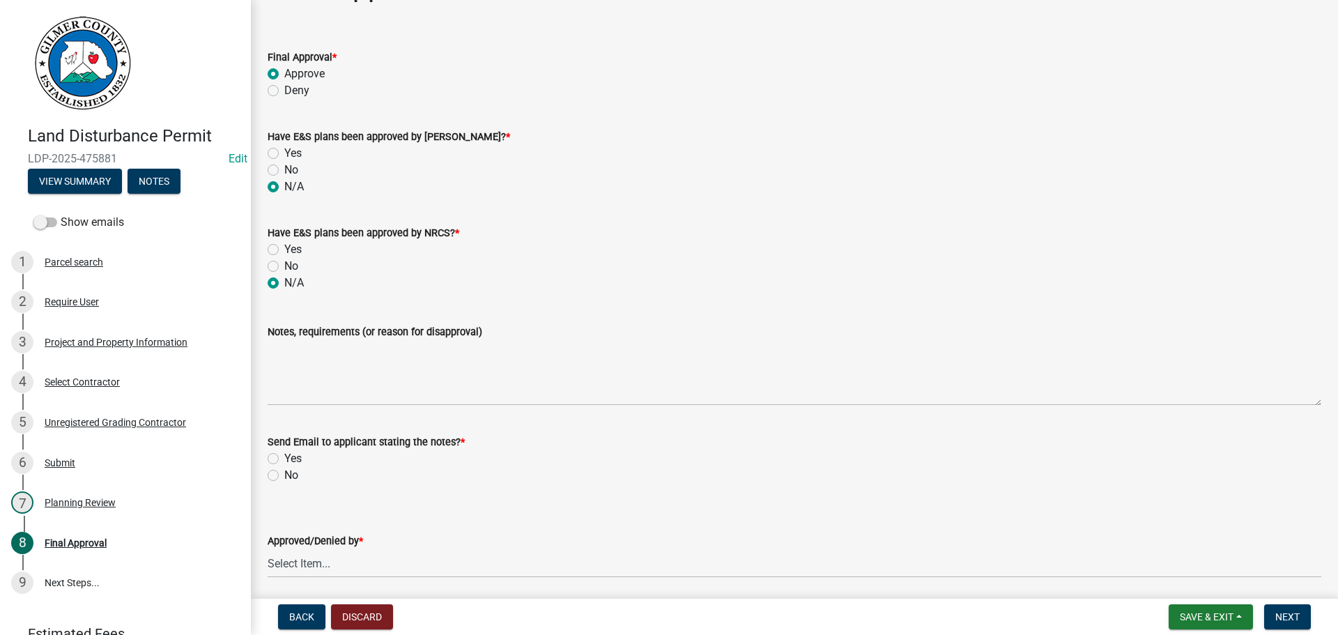
scroll to position [98, 0]
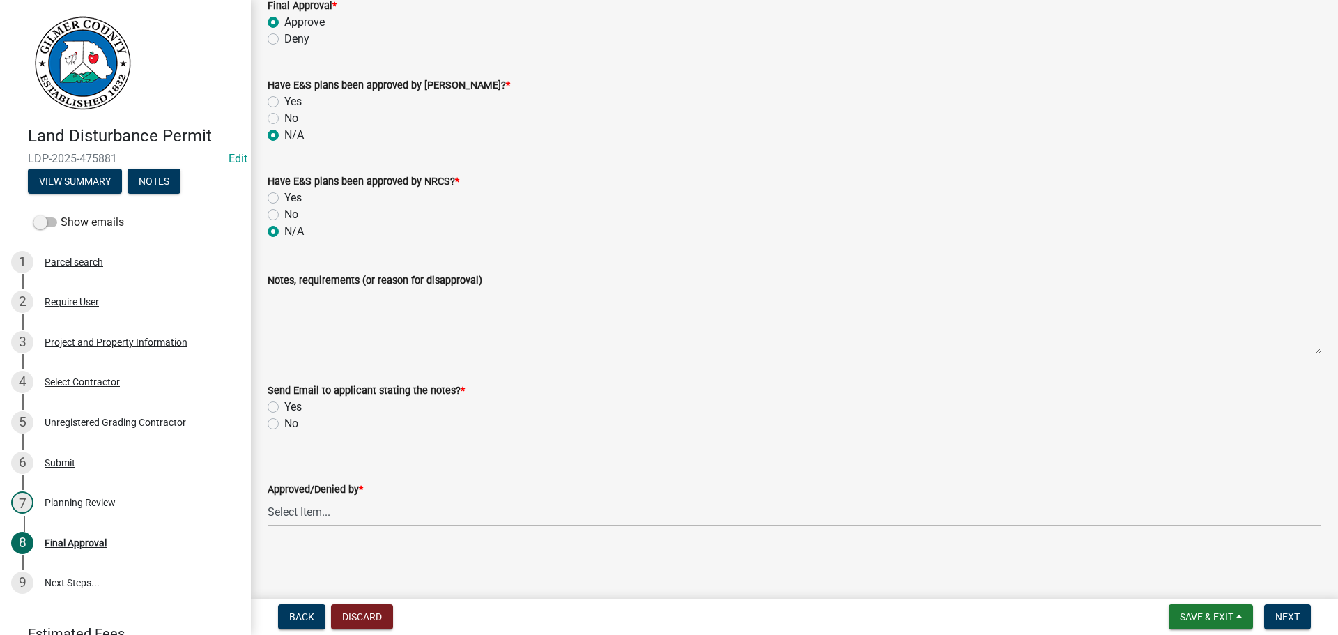
click at [284, 422] on label "No" at bounding box center [291, 423] width 14 height 17
click at [284, 422] on input "No" at bounding box center [288, 419] width 9 height 9
radio input "true"
click at [305, 507] on select "Select Item... [PERSON_NAME] [PERSON_NAME] [PERSON_NAME] [PERSON_NAME] [PERSON_…" at bounding box center [795, 512] width 1054 height 29
click at [268, 498] on select "Select Item... [PERSON_NAME] [PERSON_NAME] [PERSON_NAME] [PERSON_NAME] [PERSON_…" at bounding box center [795, 512] width 1054 height 29
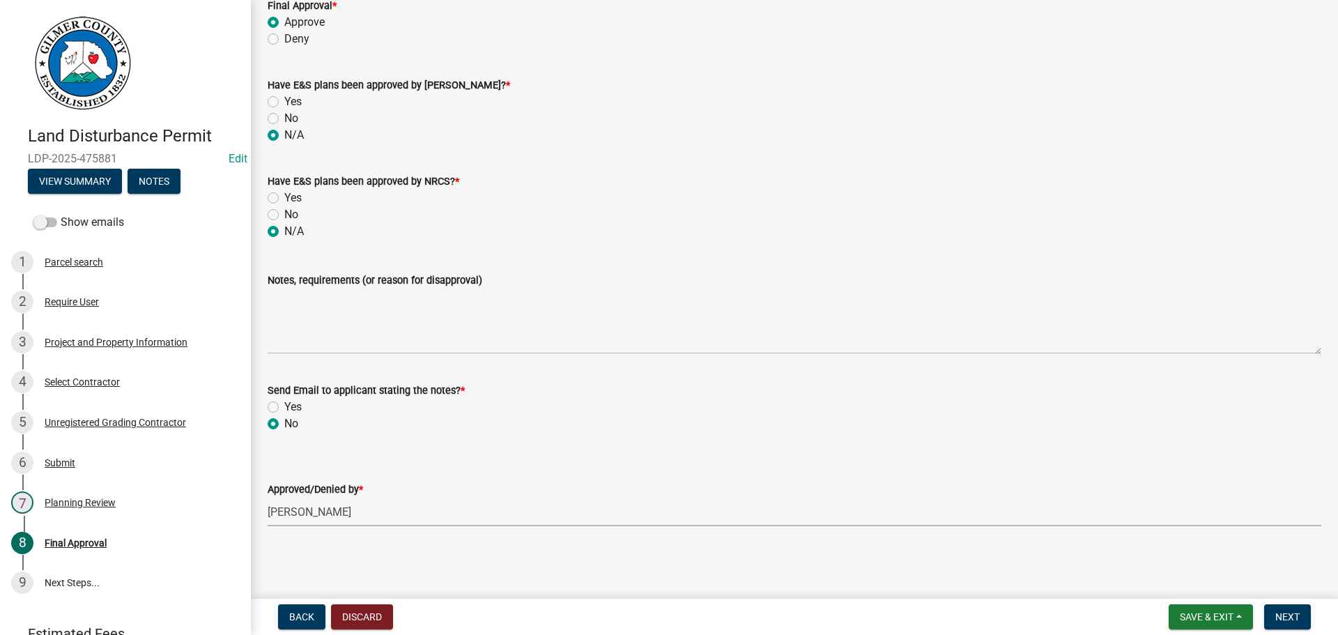
select select "f66b4cef-93c9-440c-84d8-a2c8d35cb7c1"
click at [1284, 616] on span "Next" at bounding box center [1287, 616] width 24 height 11
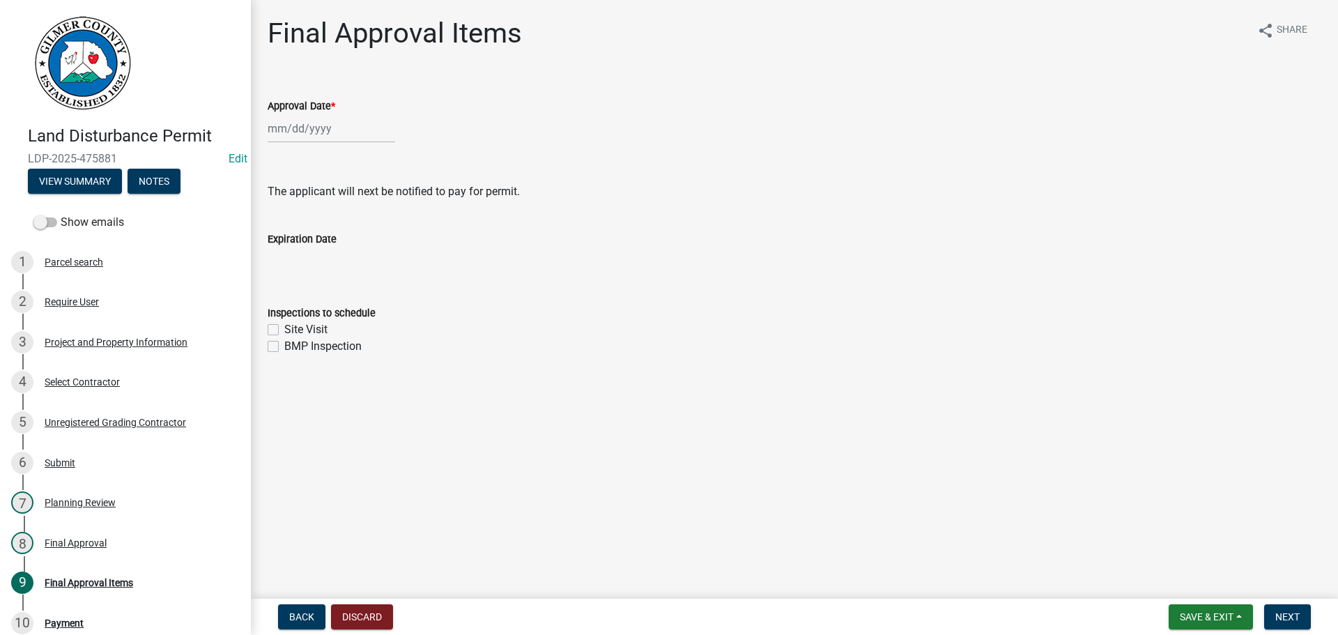
select select "9"
select select "2025"
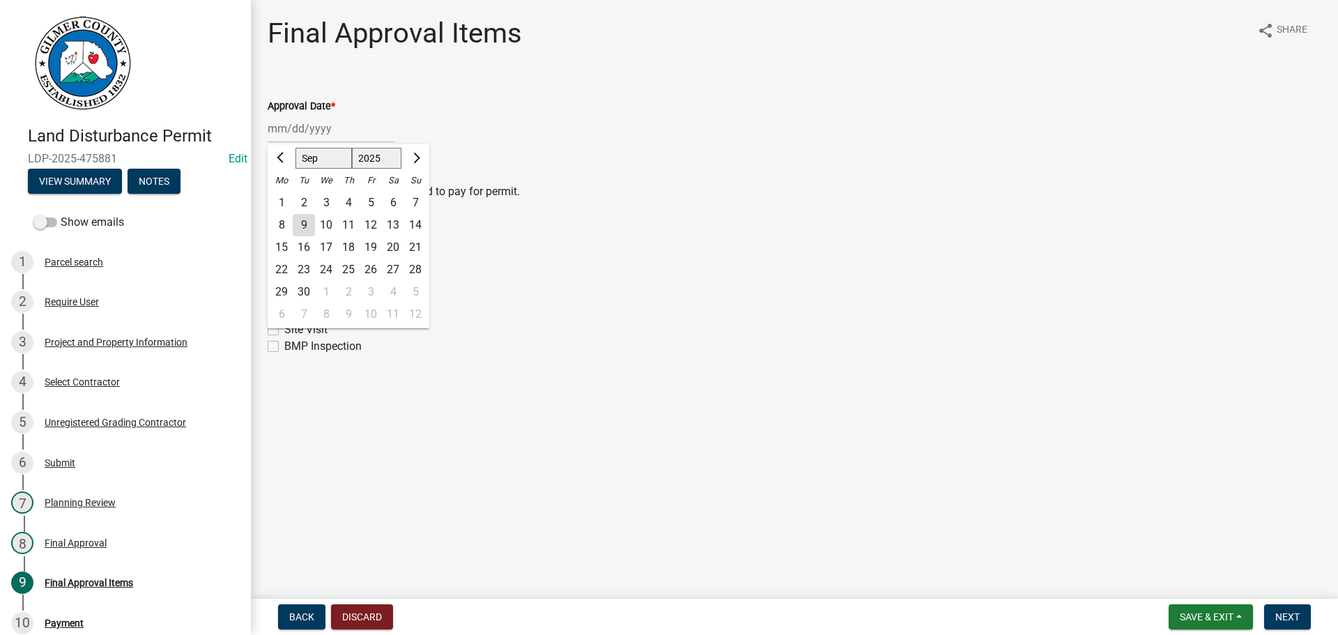
click at [317, 122] on div "[PERSON_NAME] Feb Mar Apr [PERSON_NAME][DATE] Oct Nov [DATE] 1526 1527 1528 152…" at bounding box center [332, 128] width 128 height 29
click at [306, 226] on div "9" at bounding box center [304, 225] width 22 height 22
type input "[DATE]"
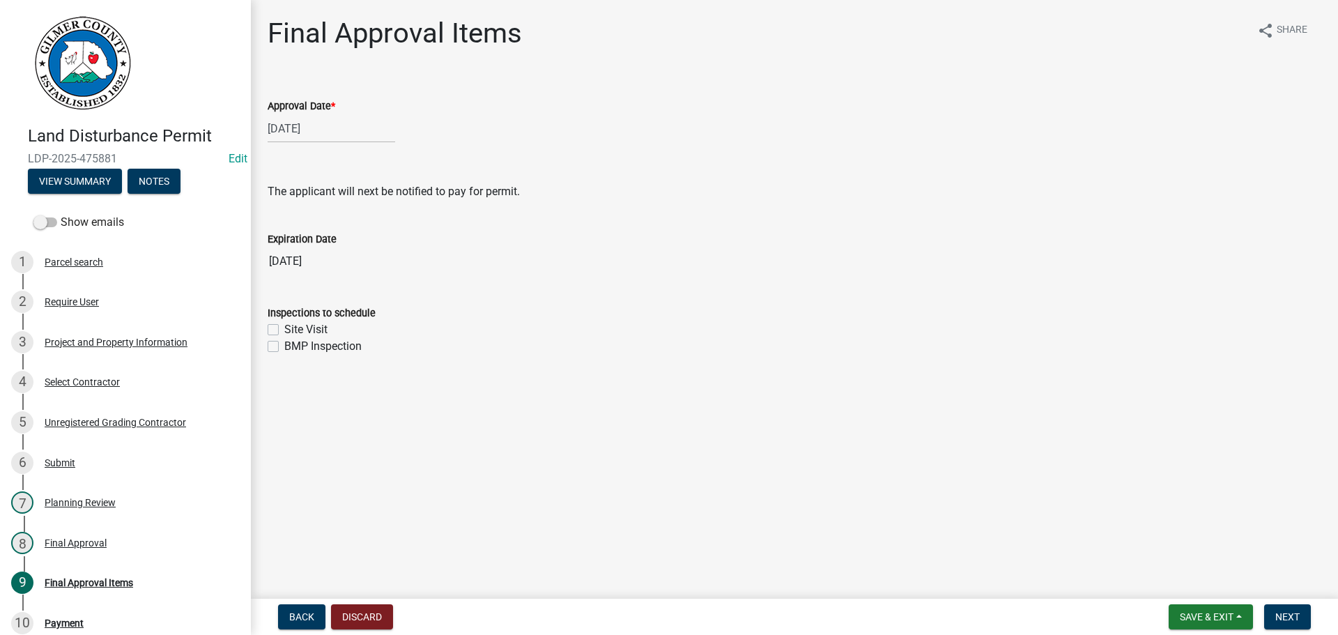
click at [271, 278] on wm-data-entity-input "Expiration Date [DATE]" at bounding box center [795, 249] width 1054 height 77
click at [1283, 615] on span "Next" at bounding box center [1287, 616] width 24 height 11
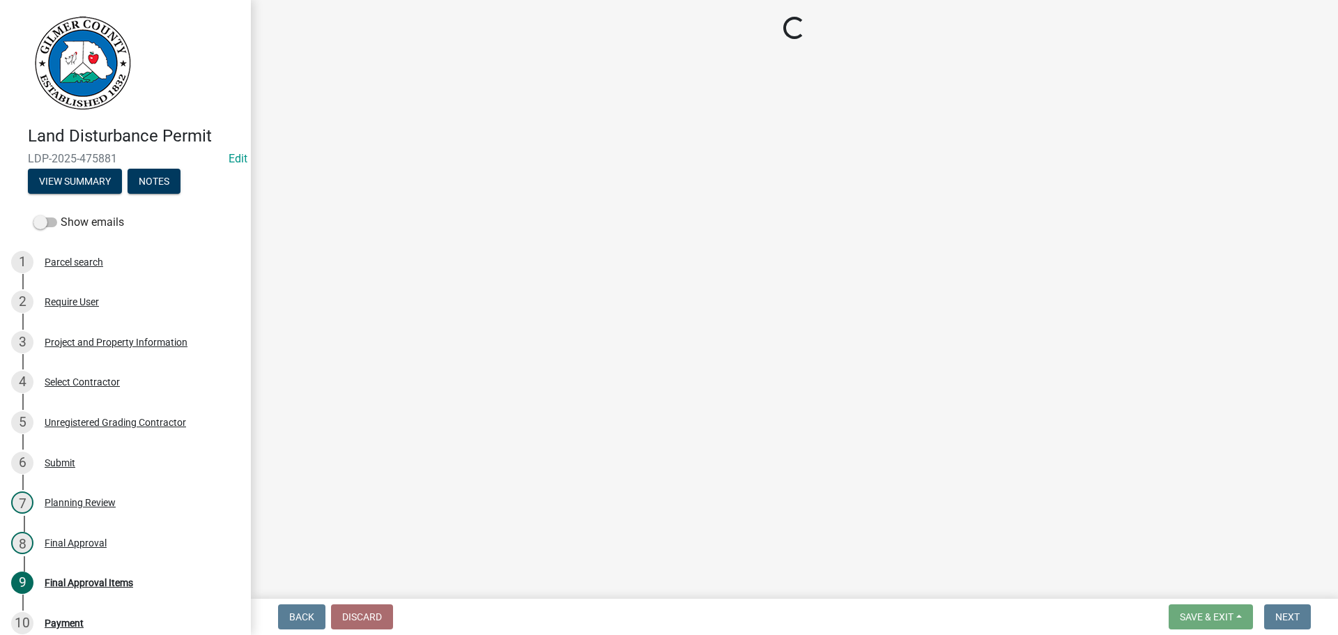
select select "2: 1"
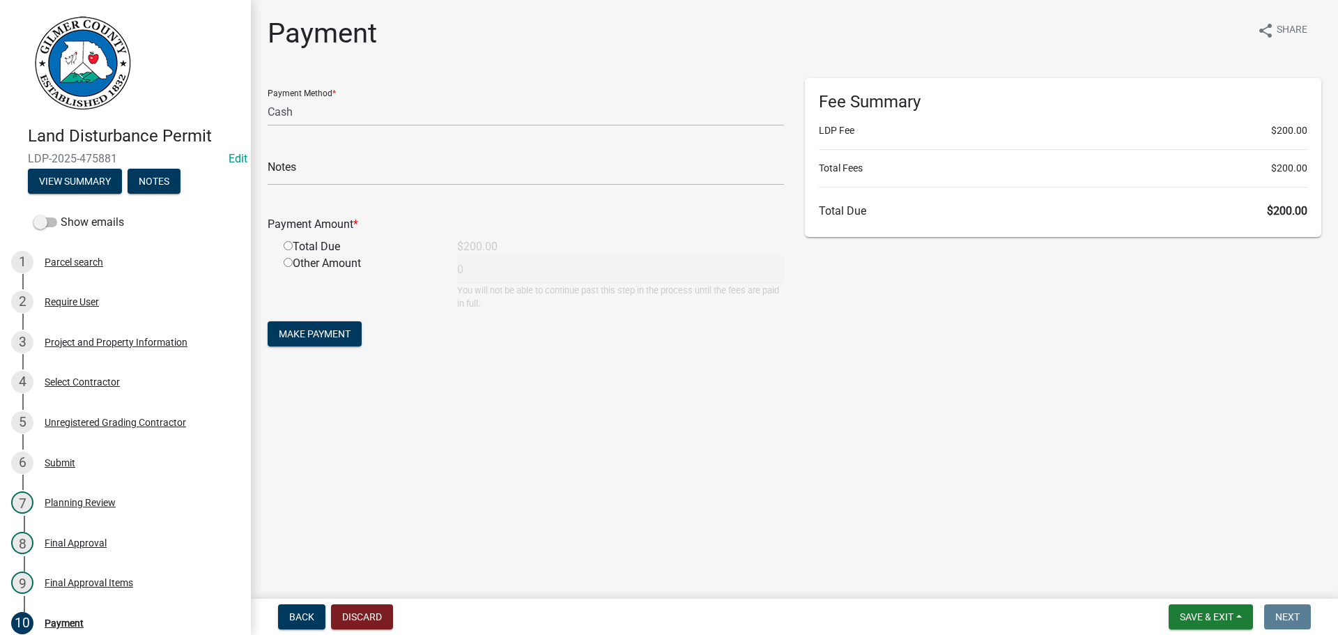
click at [288, 247] on input "radio" at bounding box center [288, 245] width 9 height 9
radio input "true"
type input "200"
click at [298, 353] on div "Payment Method * Credit Card POS Check Cash Notes Payment Amount * Total Due $2…" at bounding box center [525, 220] width 537 height 284
click at [305, 330] on span "Make Payment" at bounding box center [315, 333] width 72 height 11
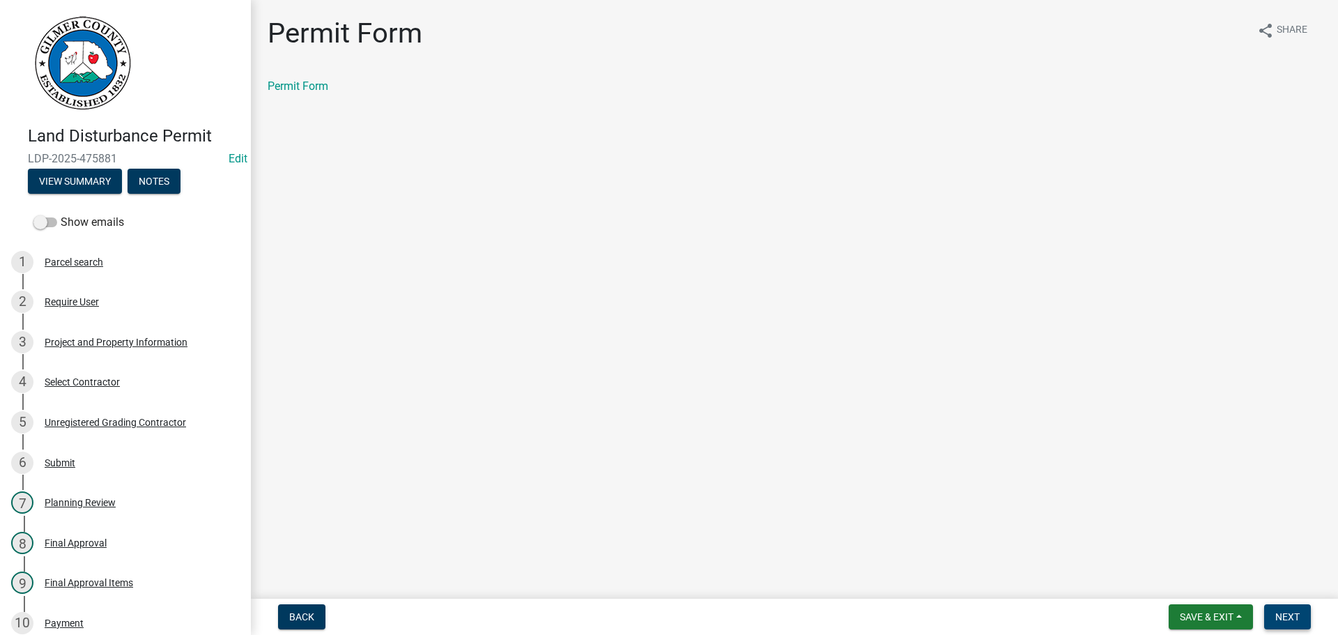
click at [1288, 614] on span "Next" at bounding box center [1287, 616] width 24 height 11
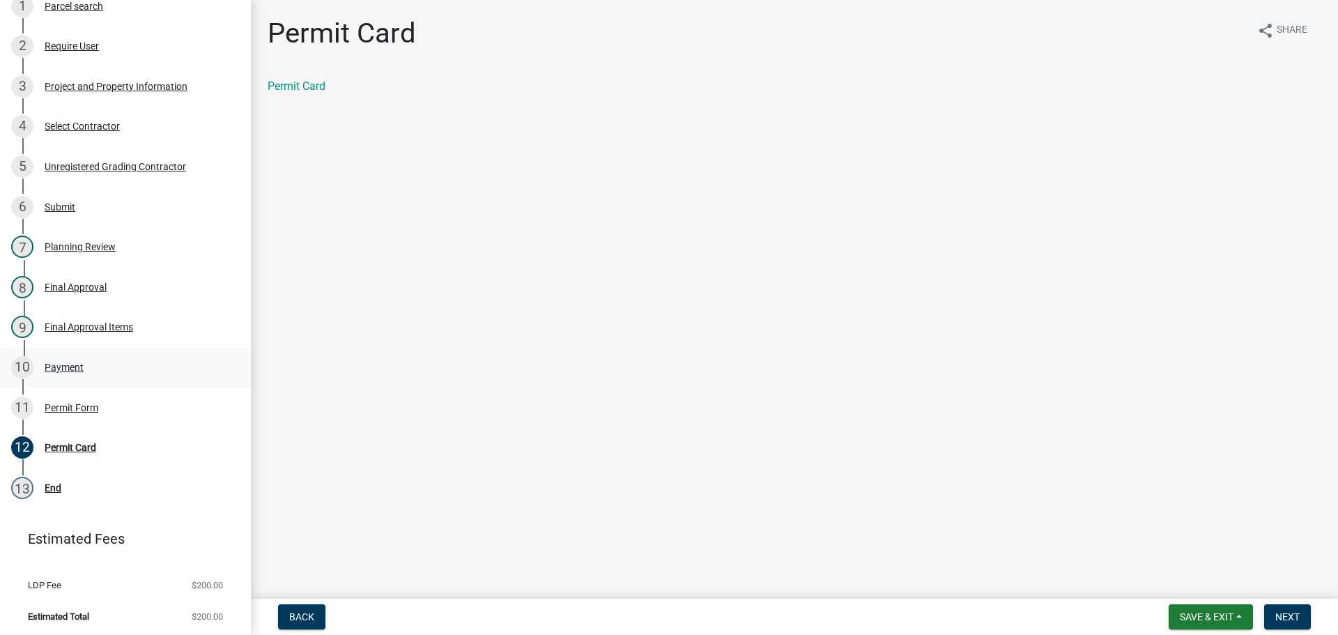
scroll to position [259, 0]
click at [52, 362] on div "Payment" at bounding box center [64, 365] width 39 height 10
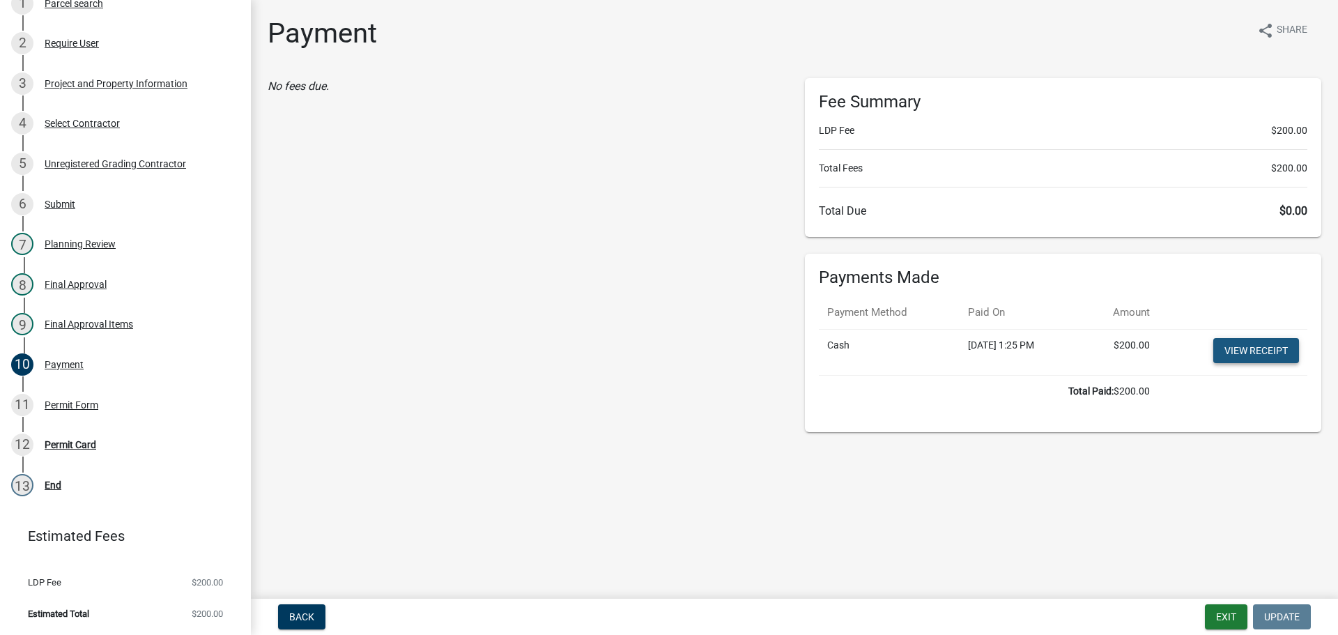
click at [1259, 351] on link "View receipt" at bounding box center [1256, 350] width 86 height 25
click at [61, 363] on div "Payment" at bounding box center [64, 365] width 39 height 10
click at [1262, 341] on link "View receipt" at bounding box center [1256, 350] width 86 height 25
click at [72, 402] on div "Permit Form" at bounding box center [72, 405] width 54 height 10
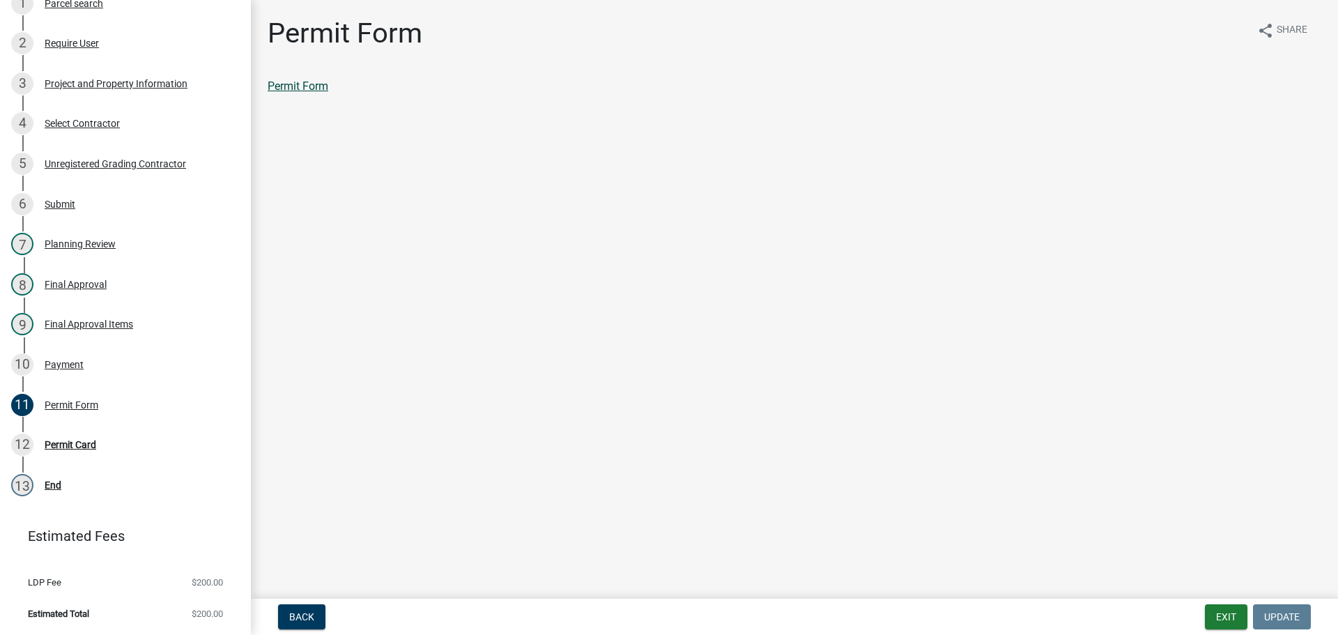
click at [292, 83] on link "Permit Form" at bounding box center [298, 85] width 61 height 13
click at [84, 407] on div "Permit Form" at bounding box center [72, 405] width 54 height 10
click at [77, 442] on div "Permit Card" at bounding box center [71, 445] width 52 height 10
click at [295, 87] on link "Permit Card" at bounding box center [297, 85] width 58 height 13
